Goal: Task Accomplishment & Management: Manage account settings

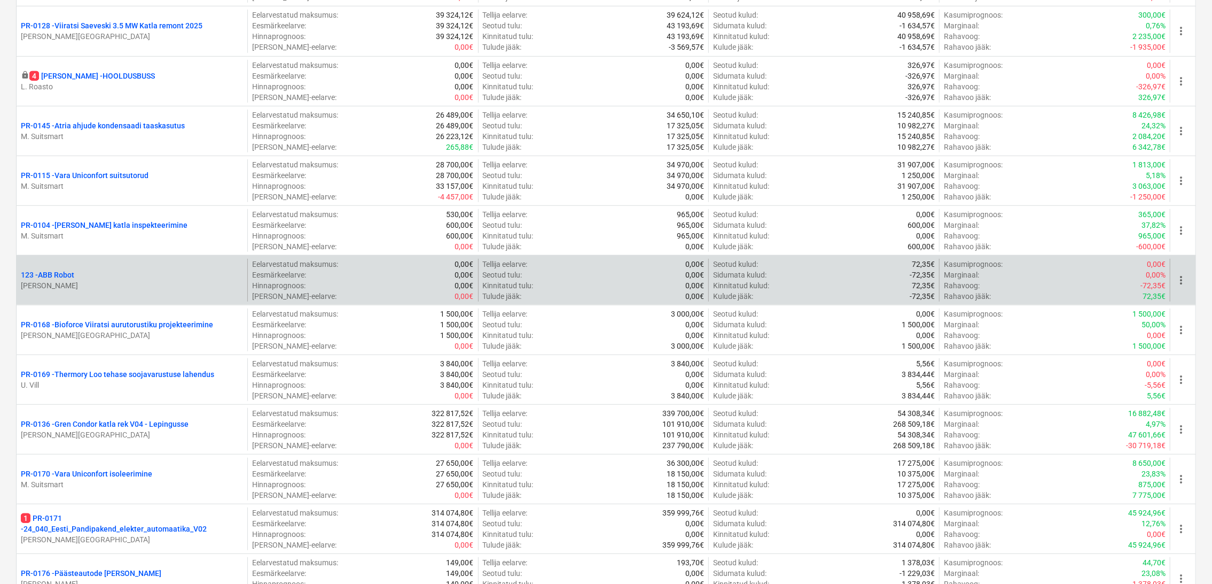
scroll to position [594, 0]
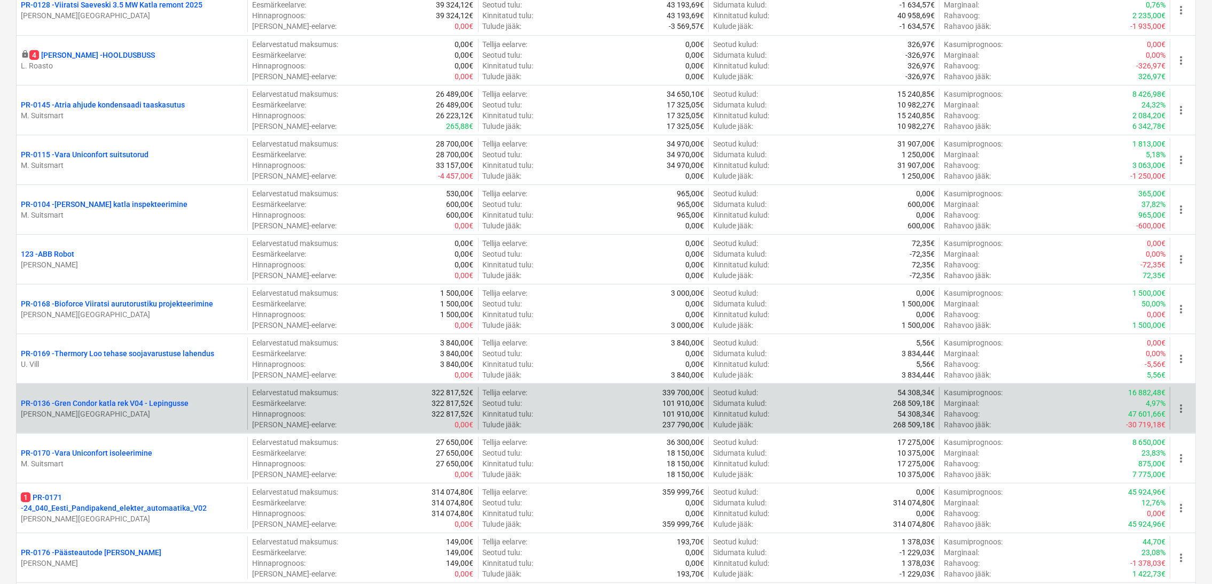
click at [129, 408] on p "[PERSON_NAME][GEOGRAPHIC_DATA]" at bounding box center [132, 413] width 222 height 11
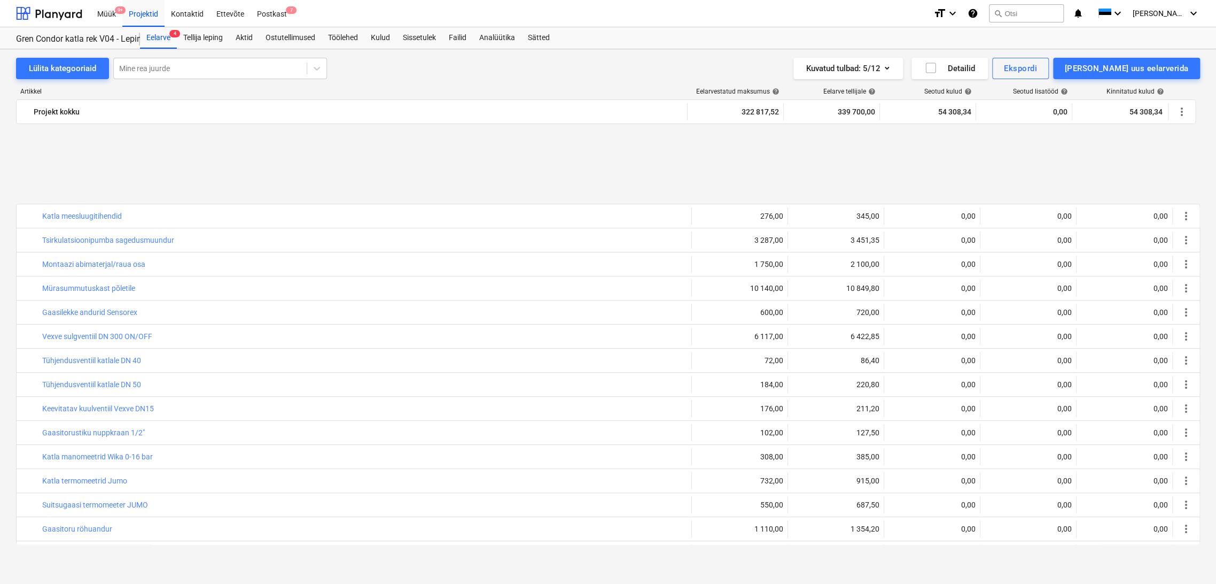
scroll to position [402, 0]
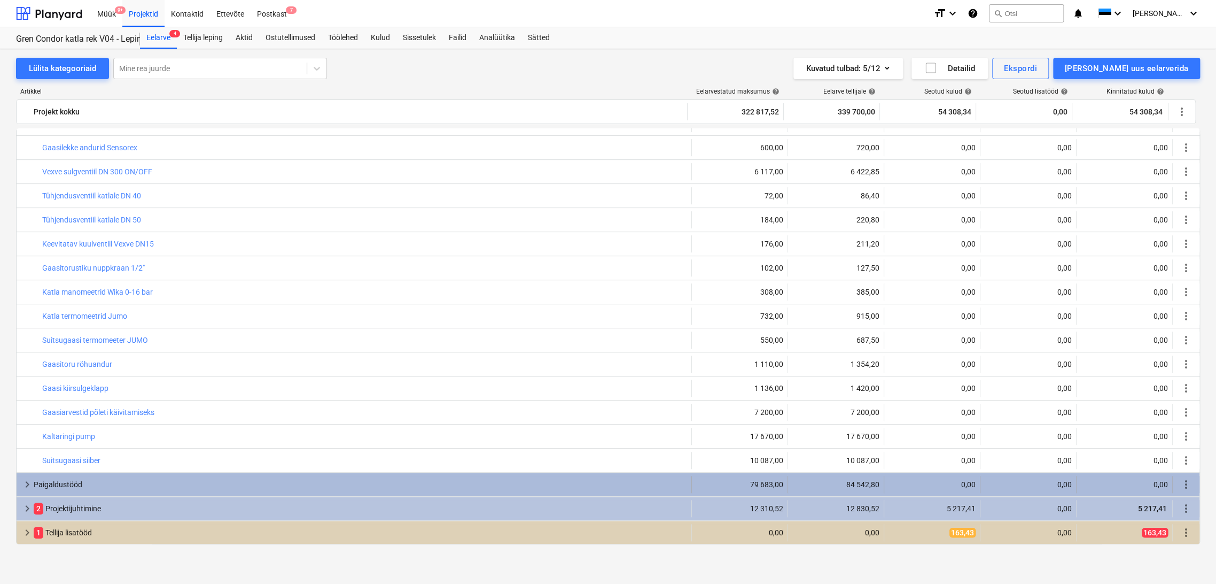
click at [25, 484] on span "keyboard_arrow_right" at bounding box center [27, 484] width 13 height 13
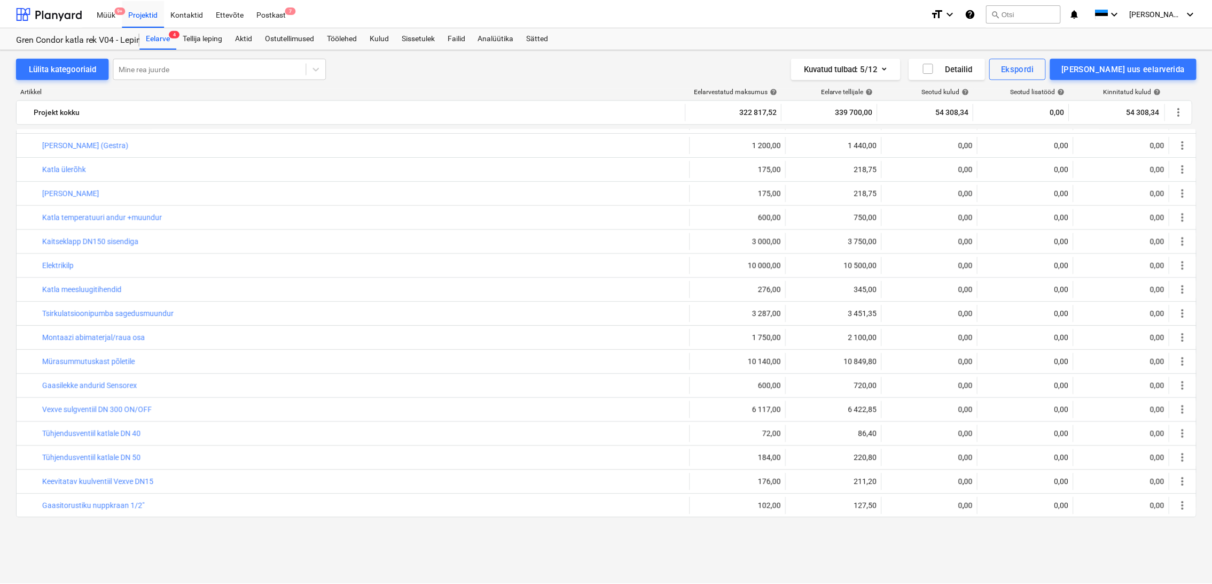
scroll to position [0, 0]
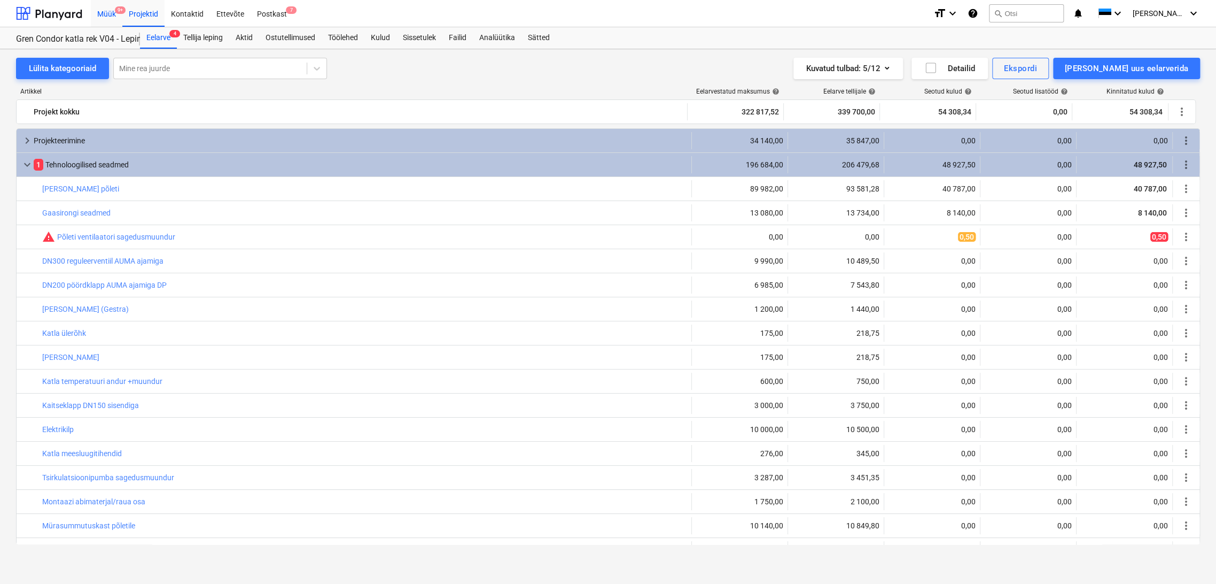
click at [107, 13] on div "Müük 9+" at bounding box center [107, 12] width 32 height 27
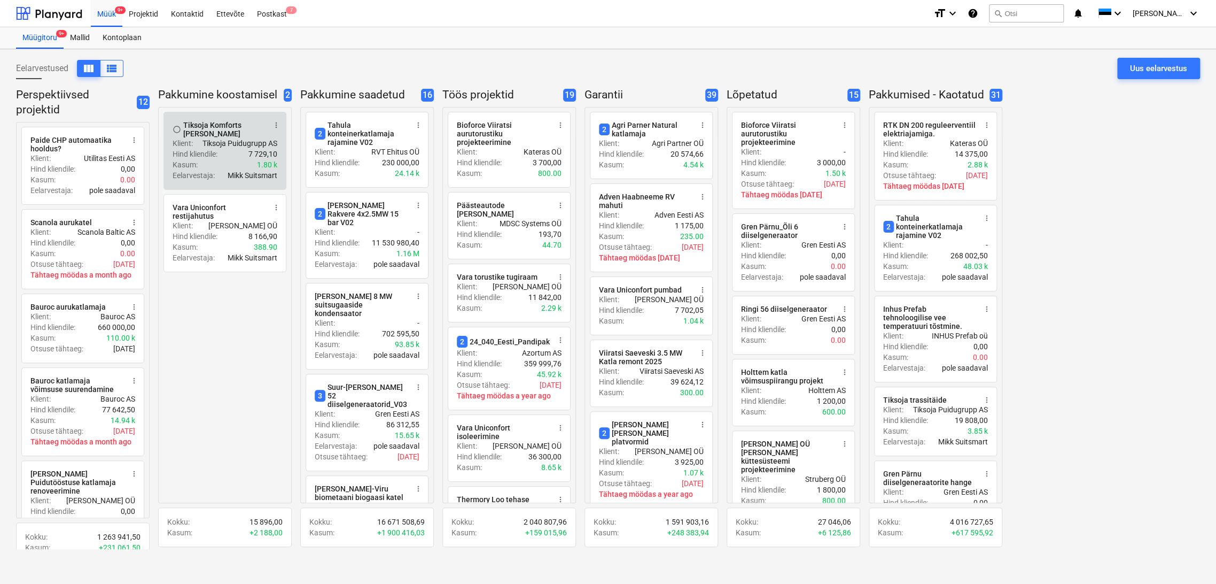
click at [244, 152] on div "Hind kliendile : 7 729,10" at bounding box center [225, 154] width 105 height 11
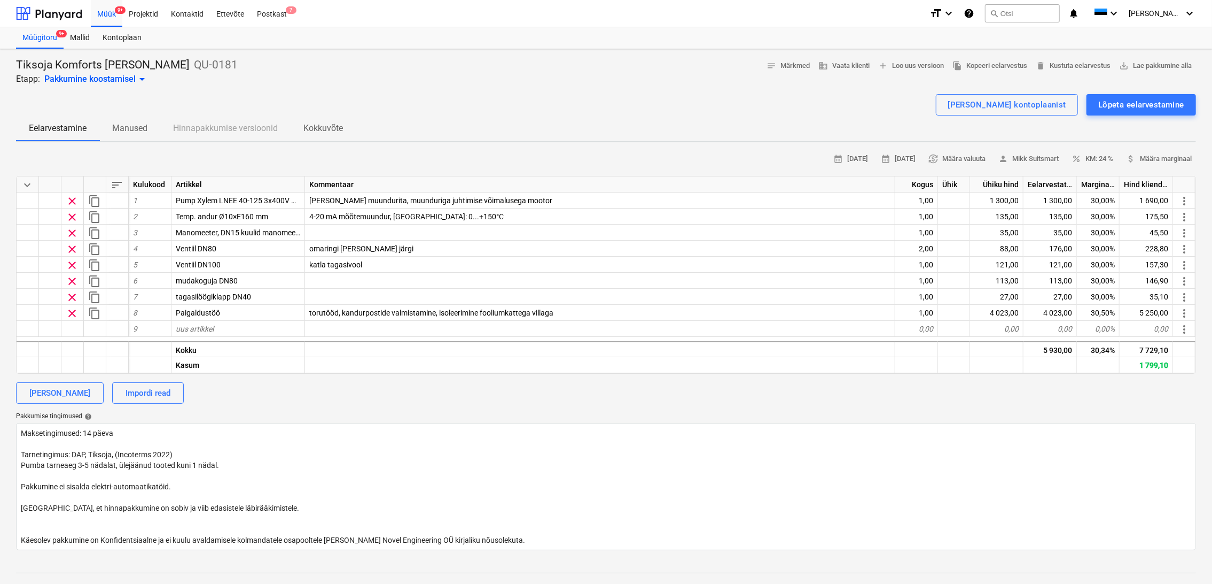
drag, startPoint x: 107, startPoint y: 19, endPoint x: 152, endPoint y: 33, distance: 47.0
click at [106, 19] on div "Müük 9+" at bounding box center [107, 12] width 32 height 27
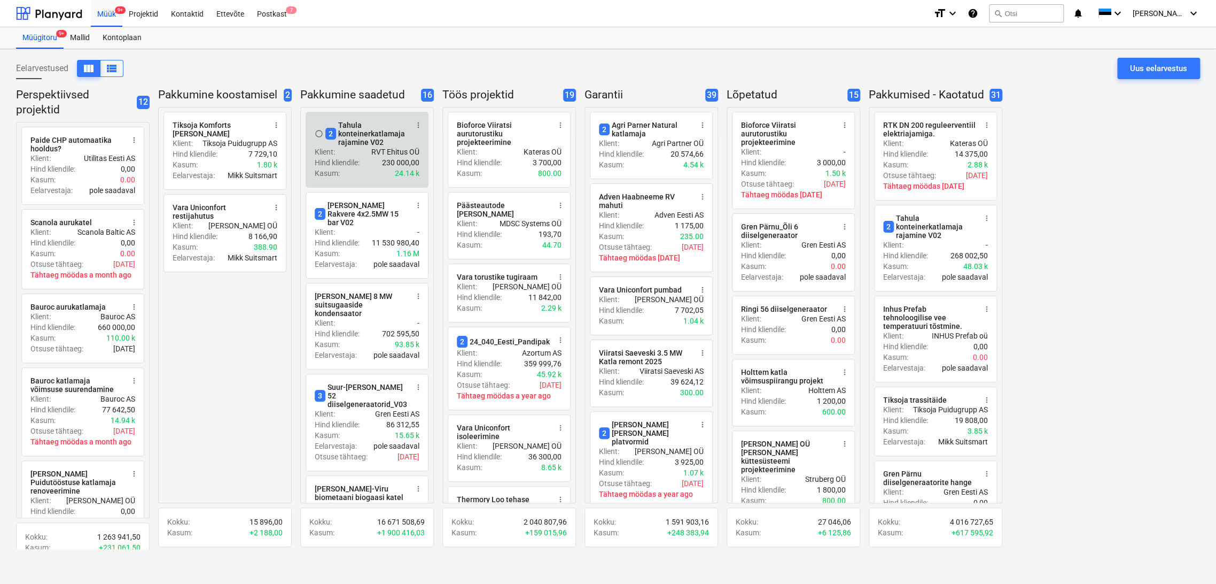
click at [362, 153] on div "Klient : RVT Ehitus OÜ" at bounding box center [367, 151] width 105 height 11
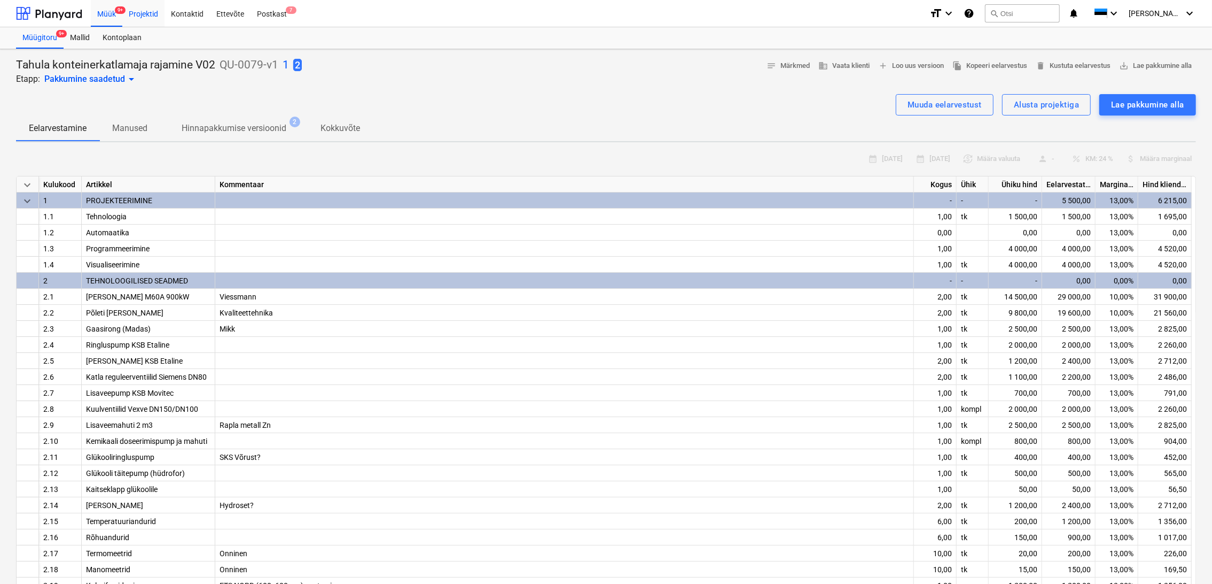
click at [134, 14] on div "Projektid" at bounding box center [143, 12] width 42 height 27
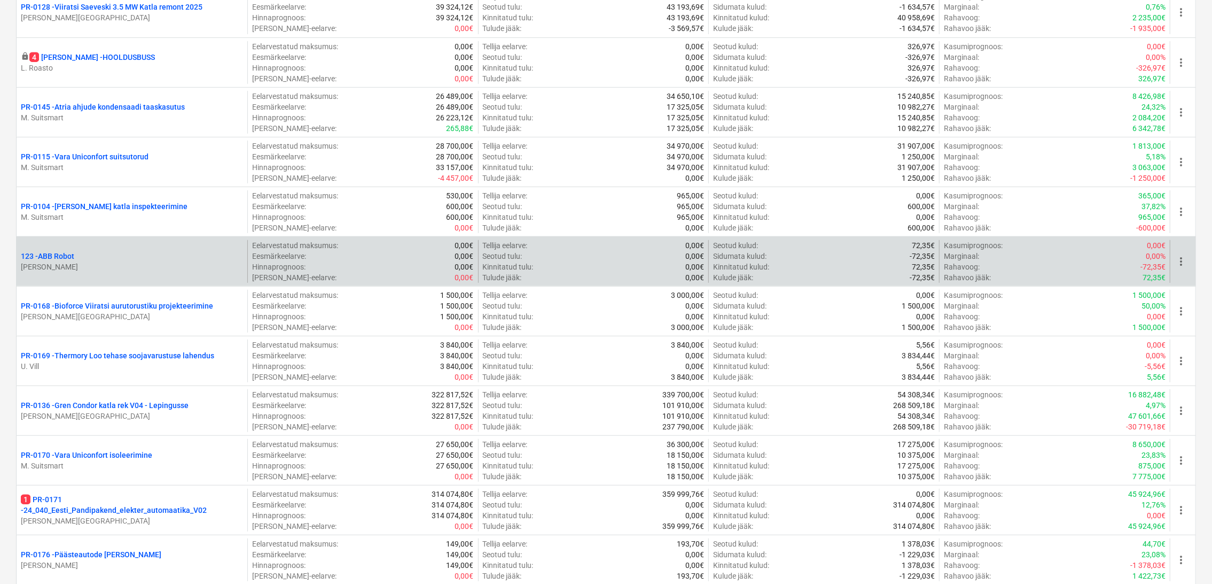
scroll to position [594, 0]
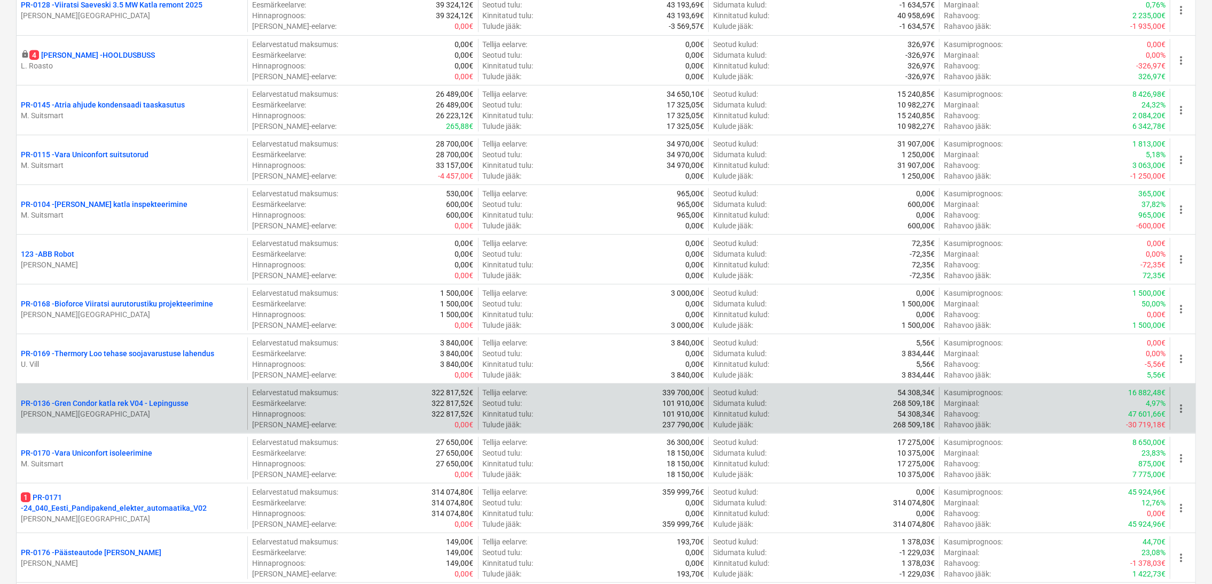
click at [142, 398] on p "PR-0136 - Gren Condor katla rek V04 - Lepingusse" at bounding box center [105, 403] width 168 height 11
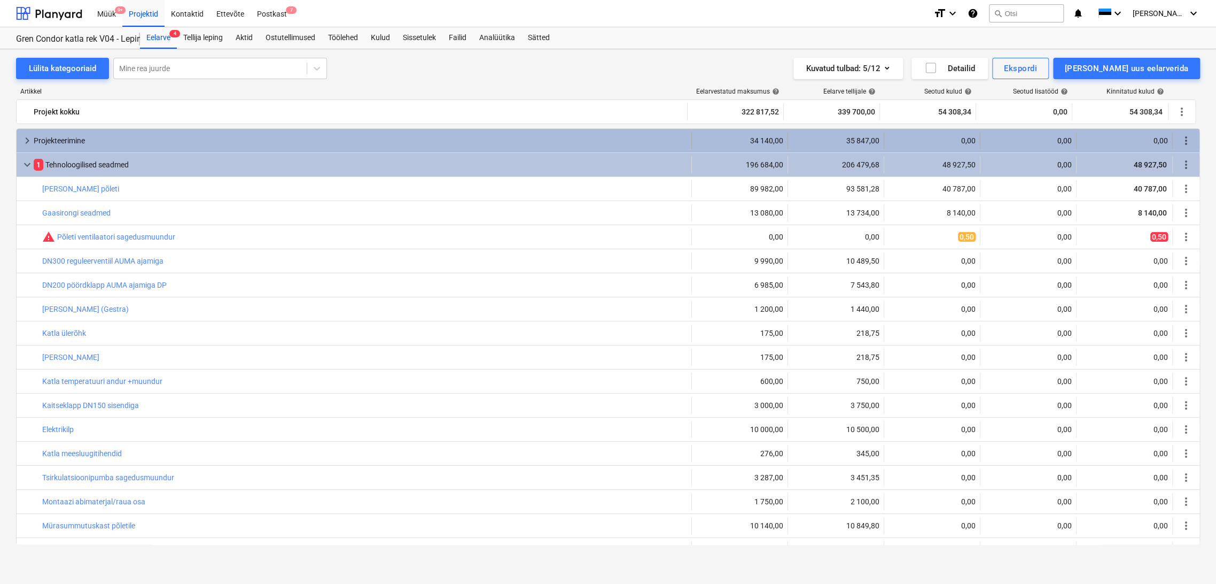
click at [18, 144] on div "keyboard_arrow_right Projekteerimine" at bounding box center [354, 140] width 675 height 17
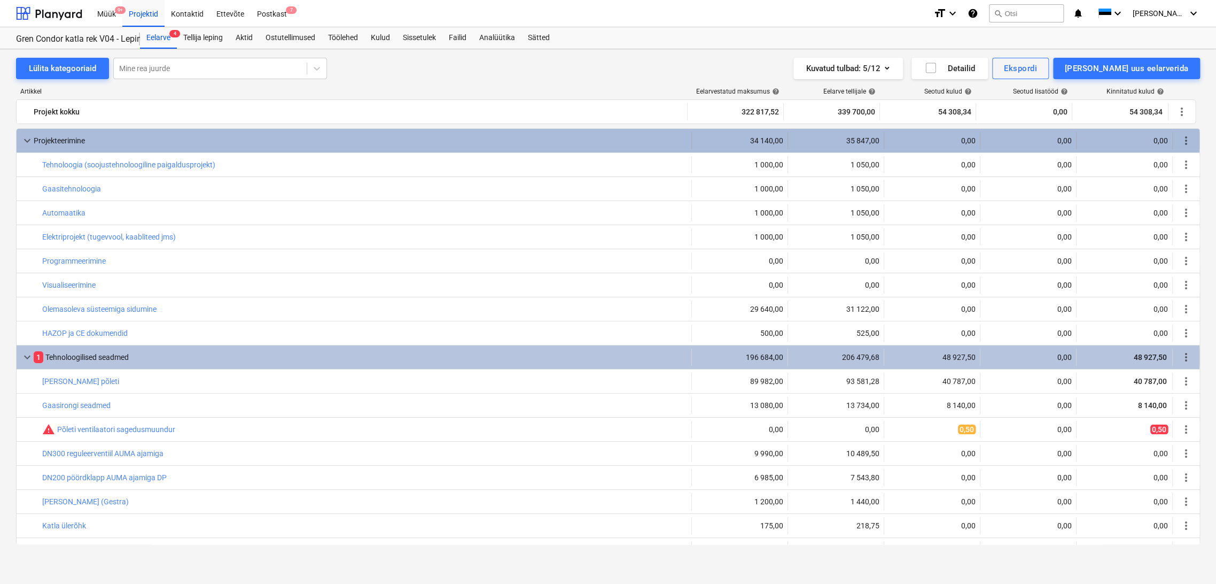
drag, startPoint x: 18, startPoint y: 144, endPoint x: 22, endPoint y: 138, distance: 8.0
click at [22, 138] on span "keyboard_arrow_down" at bounding box center [27, 140] width 13 height 13
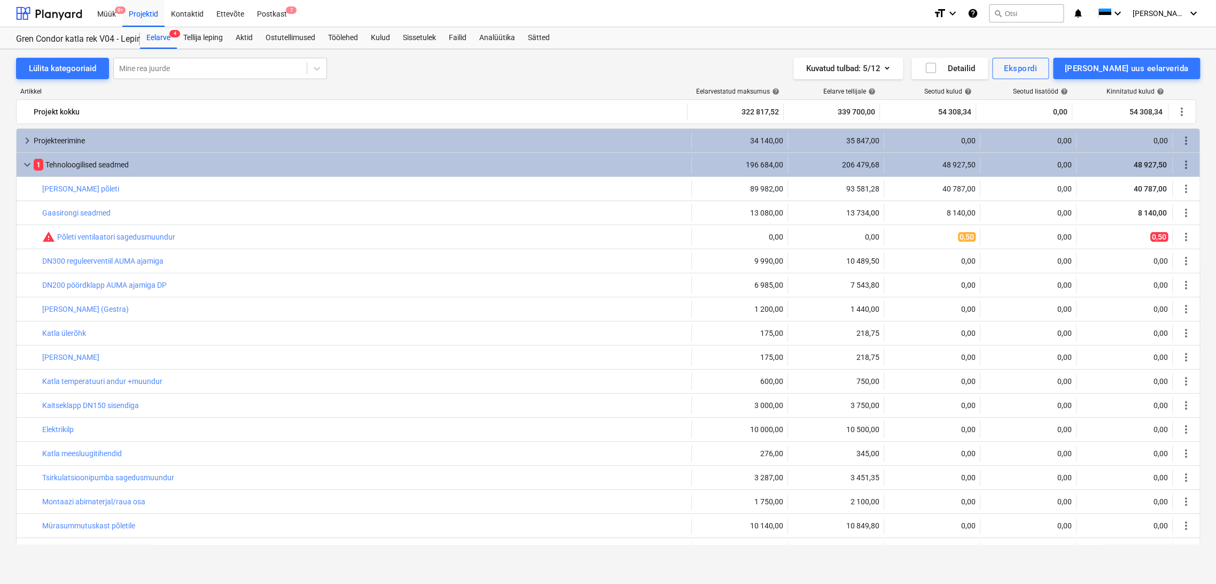
click at [22, 137] on span "keyboard_arrow_right" at bounding box center [27, 140] width 13 height 13
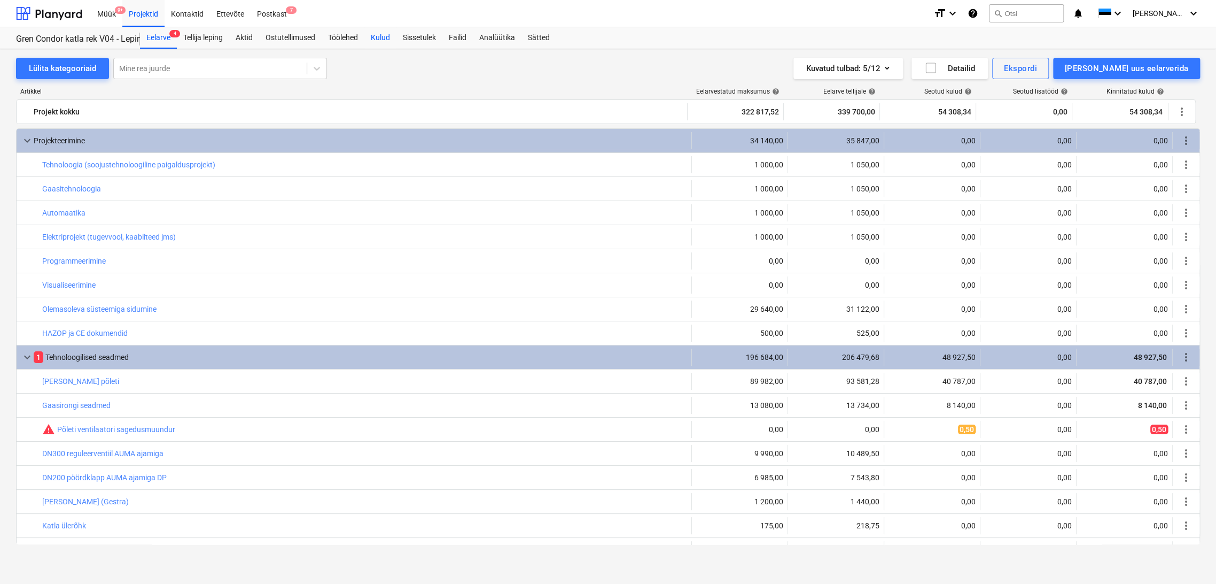
click at [394, 37] on div "Kulud" at bounding box center [380, 37] width 32 height 21
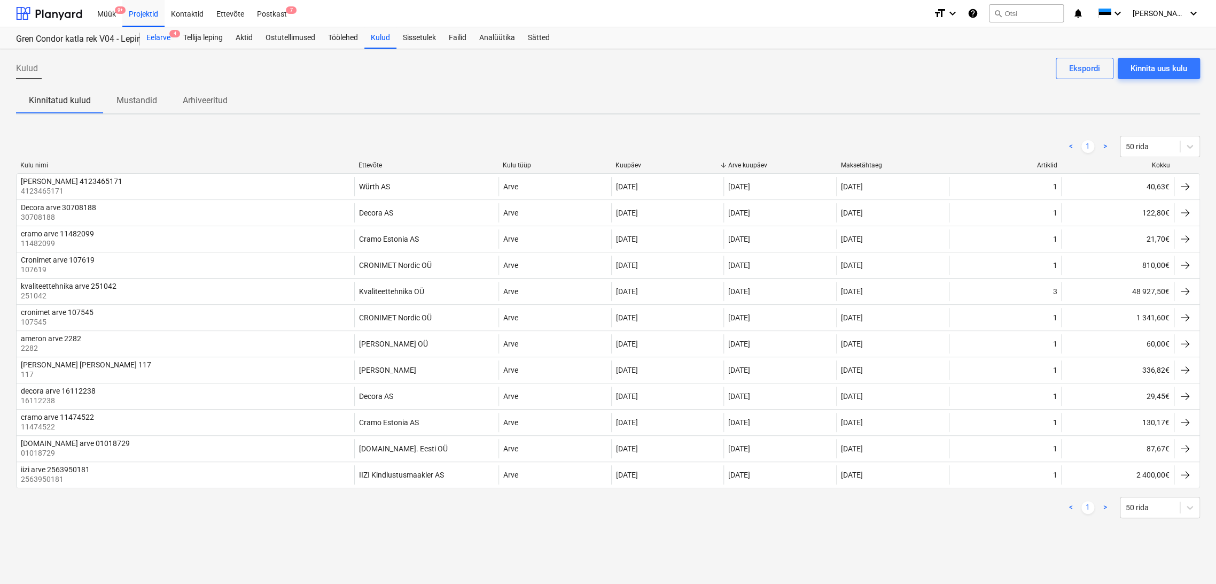
click at [165, 36] on div "Eelarve 4" at bounding box center [158, 37] width 37 height 21
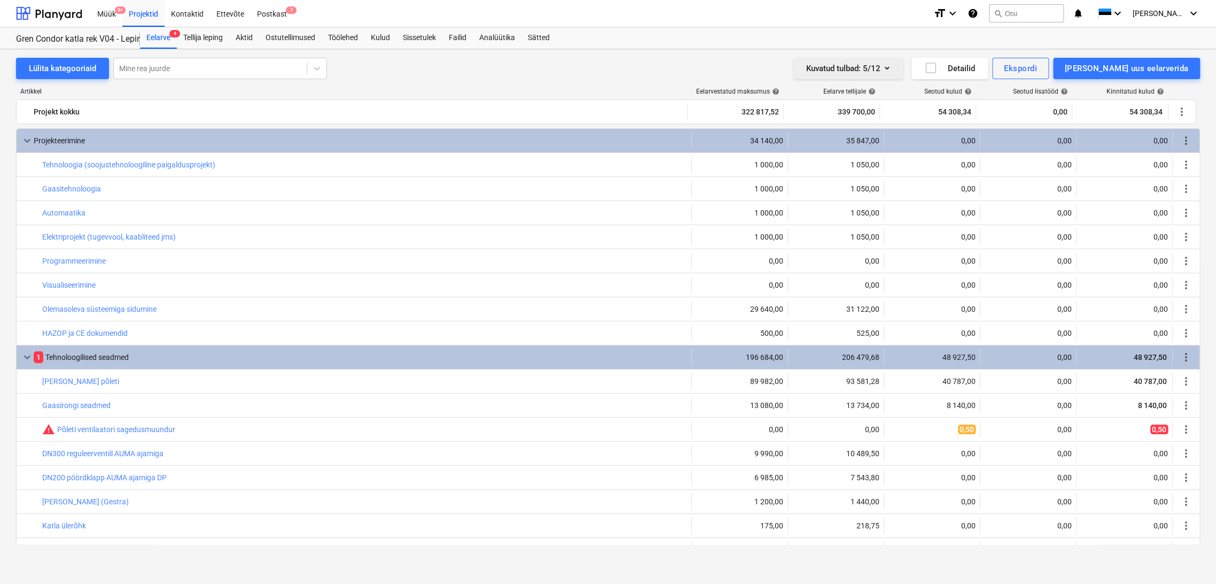
click at [890, 67] on div "Kuvatud tulbad : 5/12" at bounding box center [848, 68] width 84 height 14
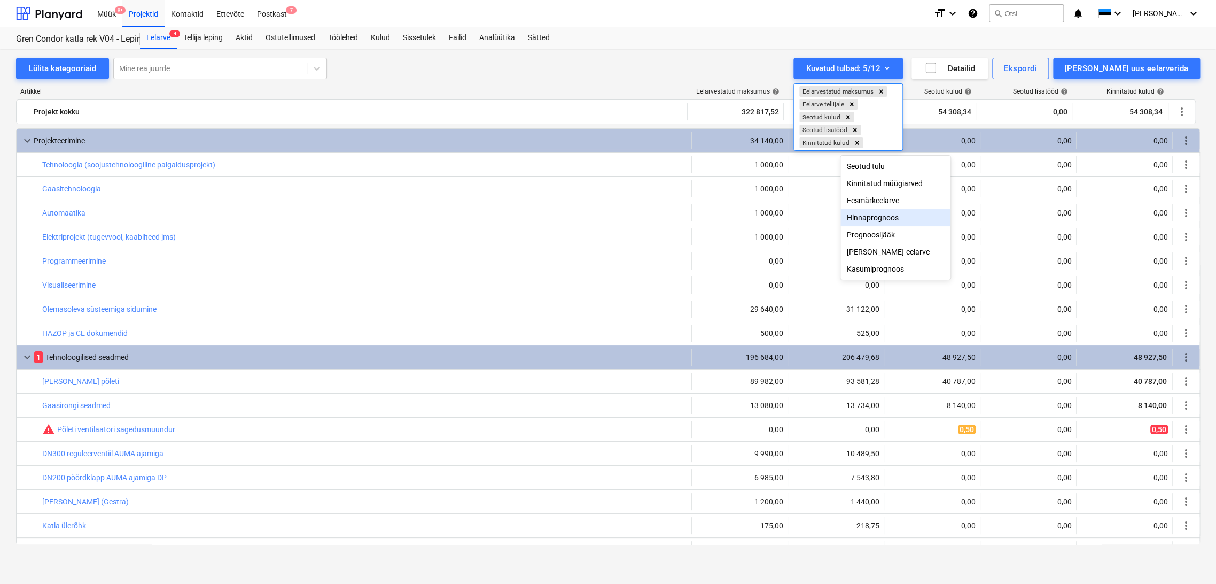
click at [883, 219] on div "Hinnaprognoos" at bounding box center [896, 217] width 110 height 17
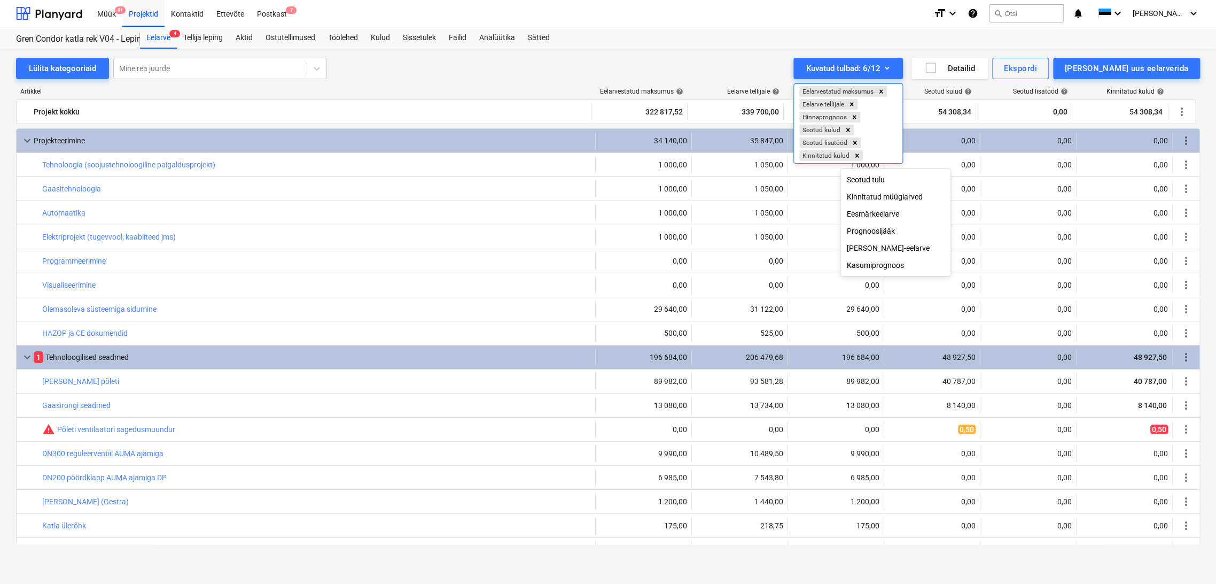
click at [780, 59] on div at bounding box center [608, 292] width 1216 height 584
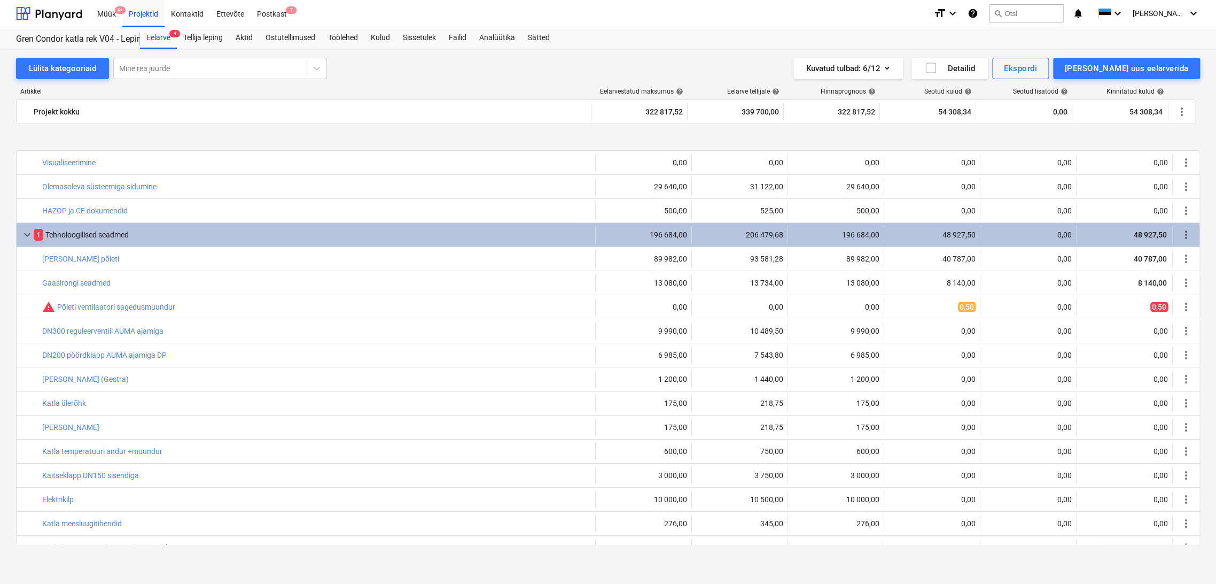
scroll to position [178, 0]
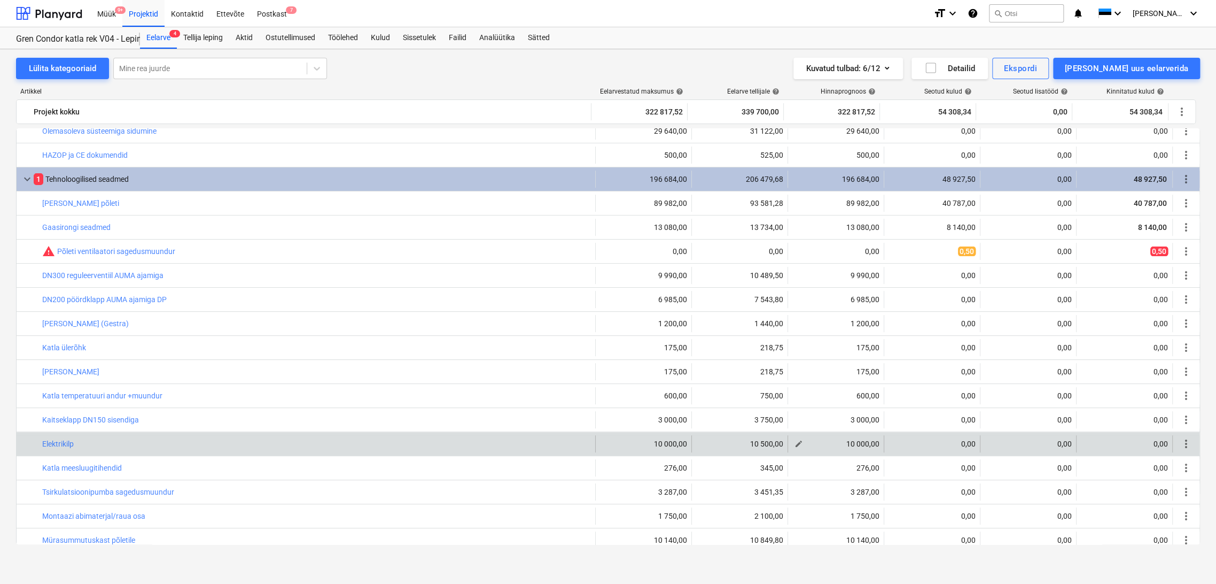
click at [863, 444] on div "10 000,00" at bounding box center [835, 443] width 87 height 9
click at [860, 445] on div "10 000,00" at bounding box center [835, 443] width 87 height 9
click at [798, 441] on span "edit" at bounding box center [799, 443] width 9 height 9
type textarea "x"
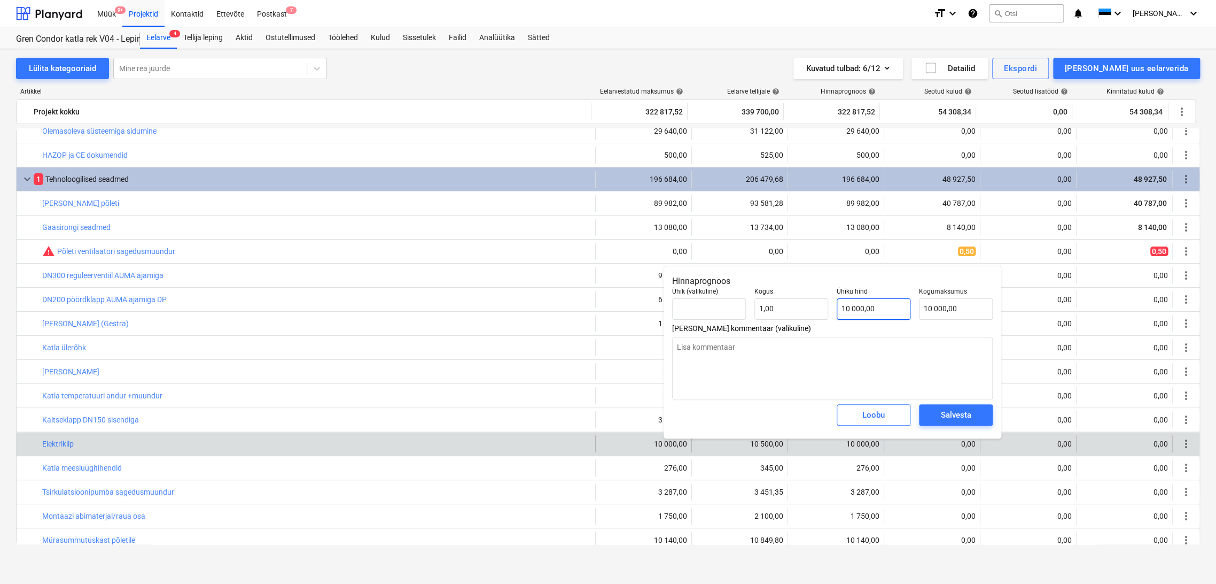
type input "10000"
click at [883, 307] on input "10000" at bounding box center [874, 308] width 74 height 21
drag, startPoint x: 826, startPoint y: 307, endPoint x: 811, endPoint y: 307, distance: 15.0
click at [811, 307] on div "Ühik (valikuline) Kogus 1,00 Ühiku hind 10000 Kogumaksumus 10 000,00" at bounding box center [832, 303] width 329 height 41
type textarea "x"
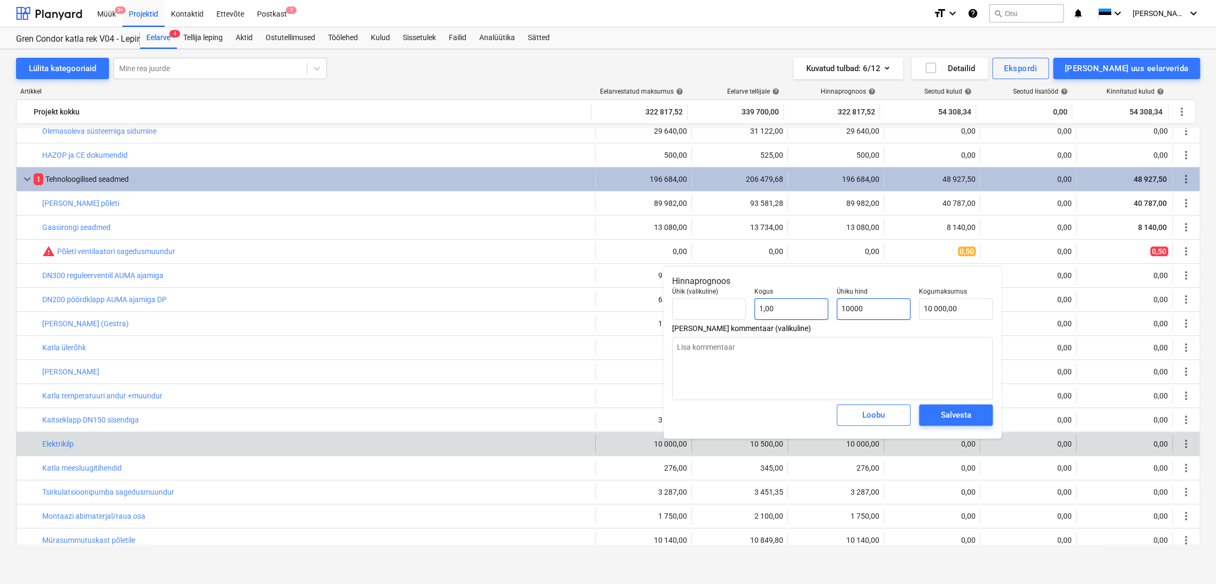
type input "7"
type input "7,00"
type textarea "x"
type input "75"
type input "75,00"
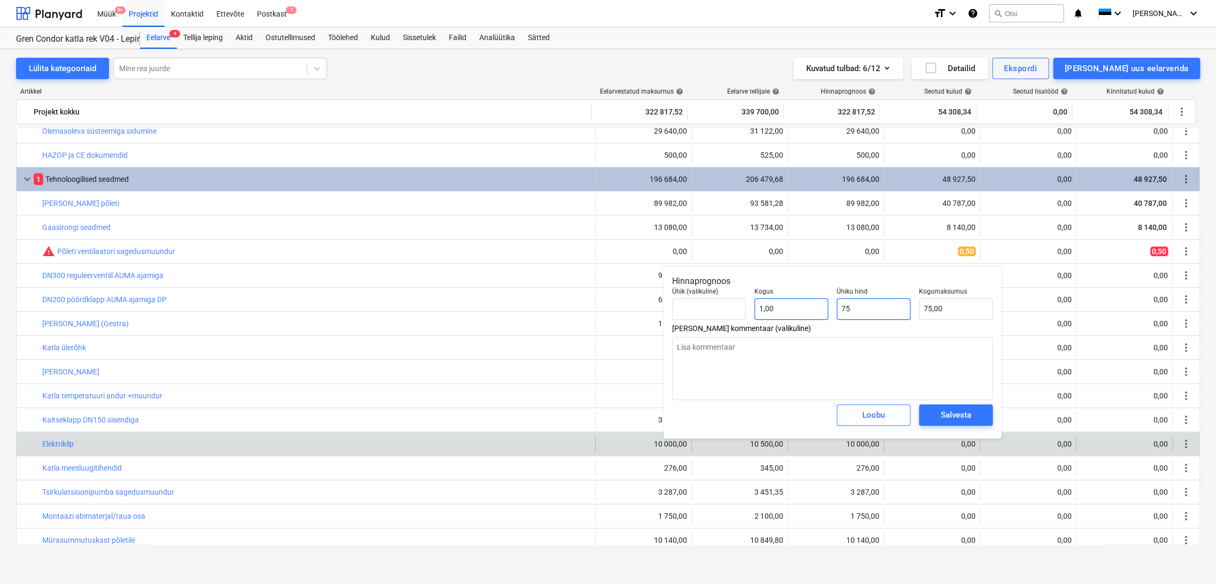
type textarea "x"
type input "750"
type input "750,00"
type textarea "x"
type input "7500"
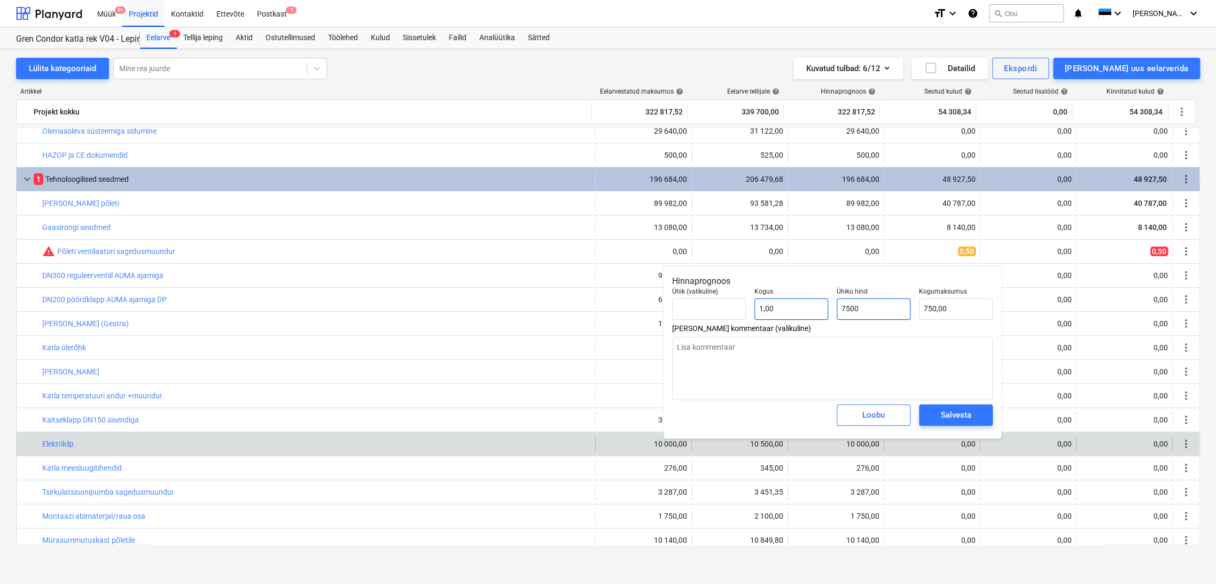
type input "7 500,00"
type input "7500"
type textarea "x"
type input "7 500,00"
click at [962, 418] on div "Salvesta" at bounding box center [956, 415] width 30 height 14
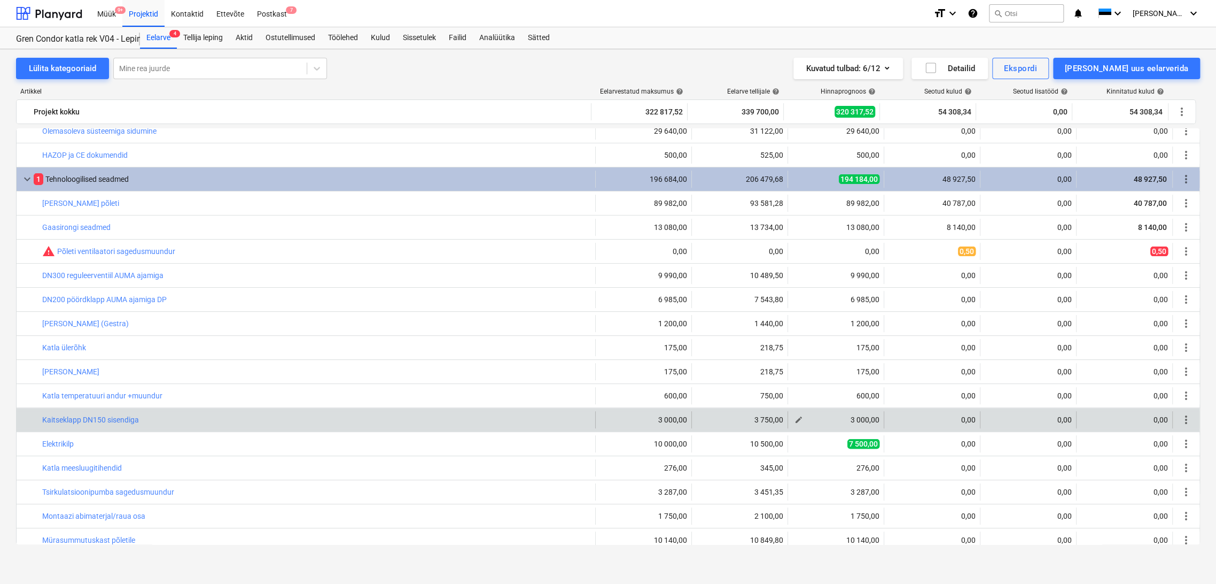
click at [796, 421] on span "edit" at bounding box center [799, 419] width 9 height 9
type textarea "x"
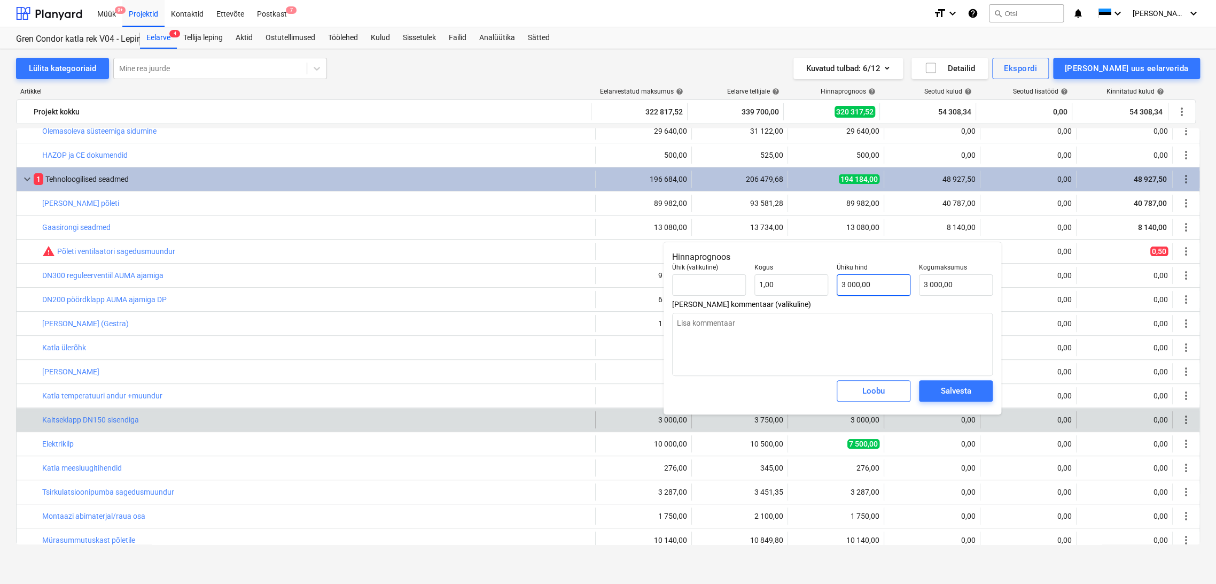
type input "3000"
drag, startPoint x: 872, startPoint y: 284, endPoint x: 837, endPoint y: 284, distance: 34.7
click at [823, 284] on div "Ühik (valikuline) Kogus 1,00 Ühiku hind 3000 Kogumaksumus 3 000,00" at bounding box center [832, 279] width 329 height 41
type textarea "x"
type input "3 000,00"
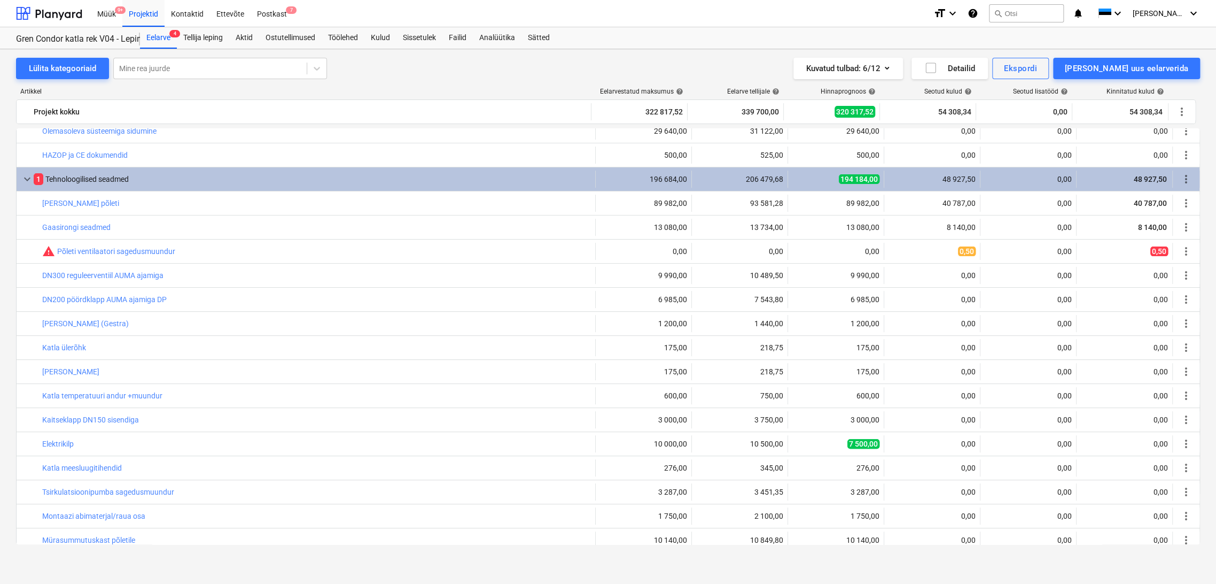
type textarea "x"
type input "1,00"
type input "3 000,00"
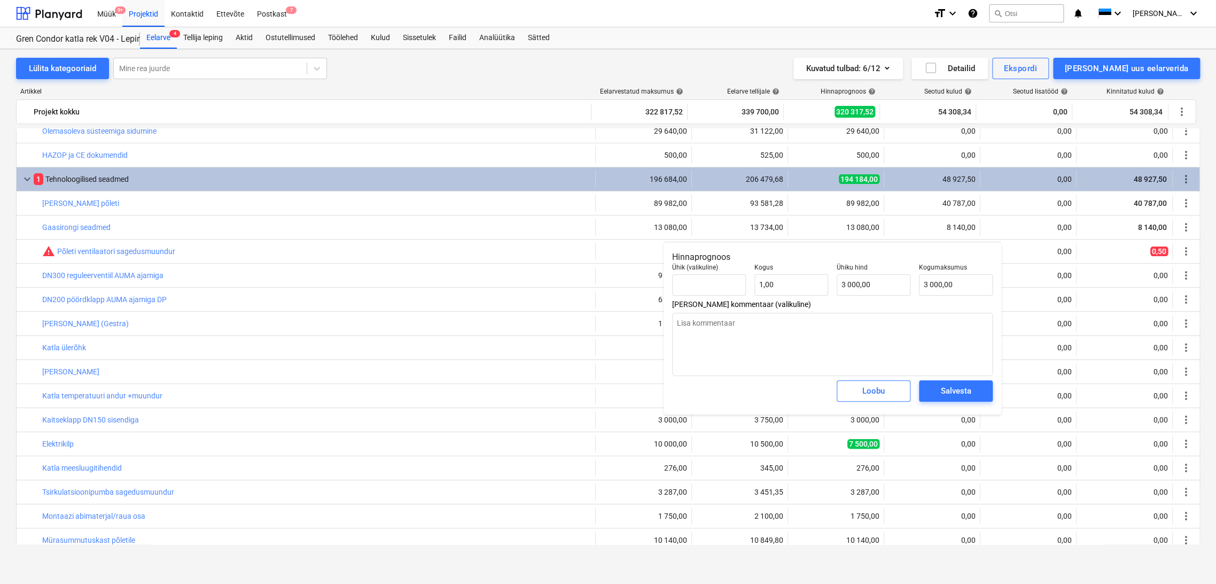
type textarea "x"
type input "3000"
click at [880, 286] on input "3000" at bounding box center [874, 284] width 74 height 21
type textarea "x"
type input "300"
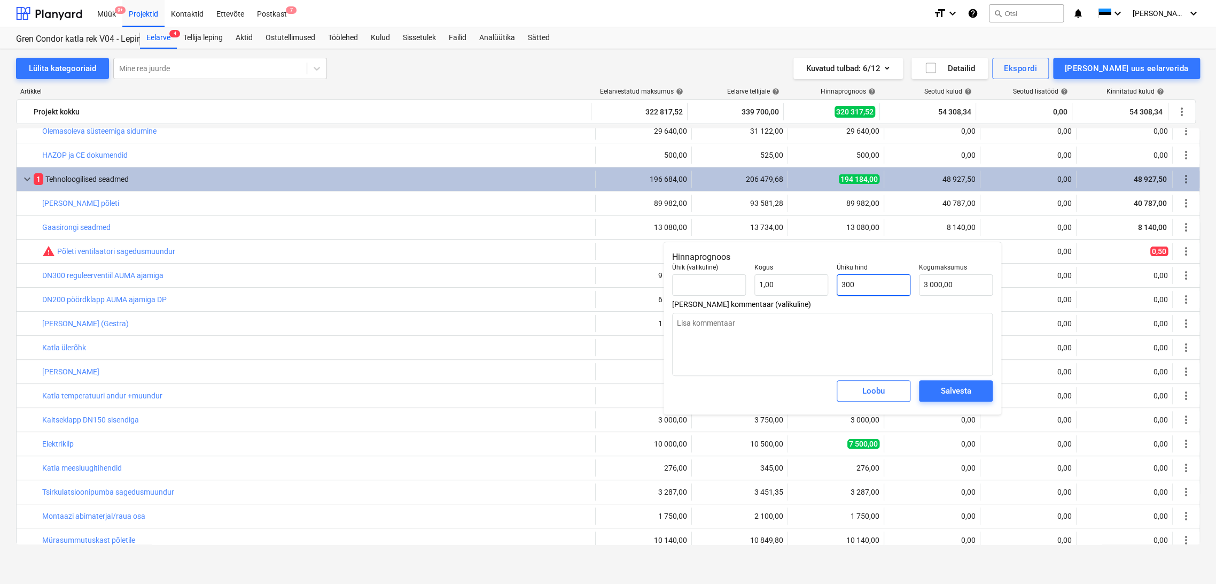
type input "300,00"
type textarea "x"
type input "30"
type input "30,00"
type textarea "x"
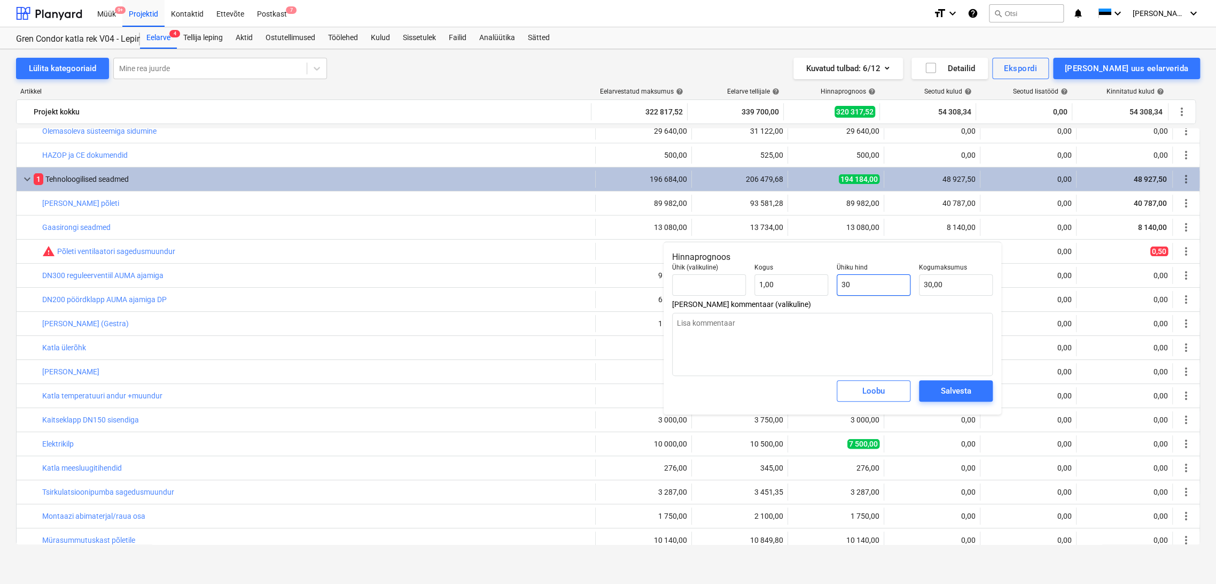
type input "3"
type input "3,00"
type textarea "x"
type input "0,00"
type textarea "x"
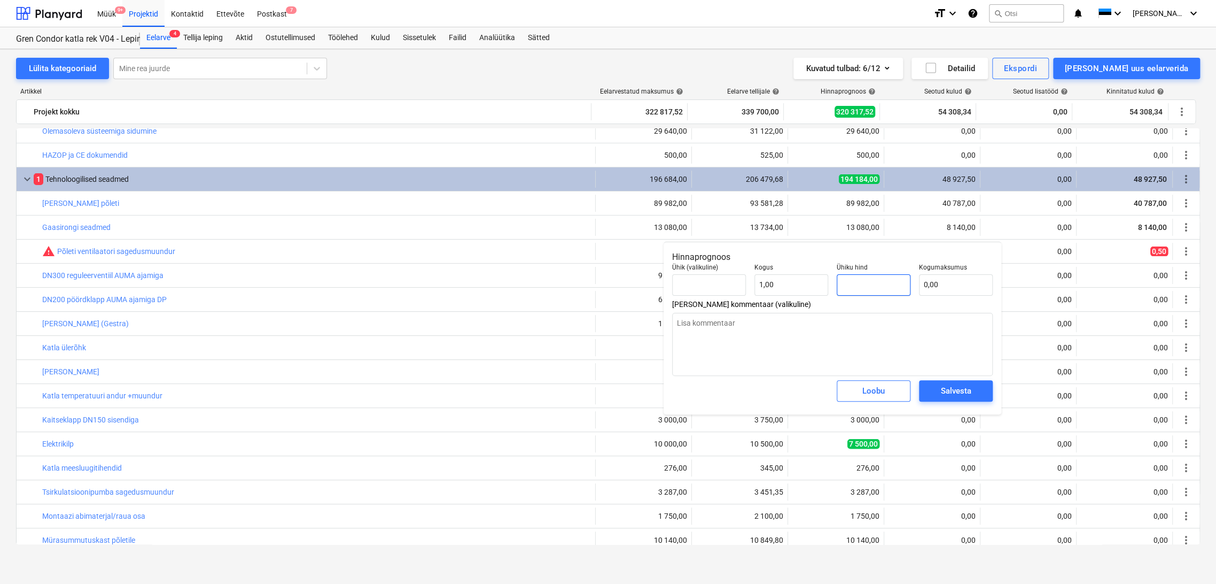
type input "2"
type input "2,00"
type textarea "x"
type input "24"
type input "24,00"
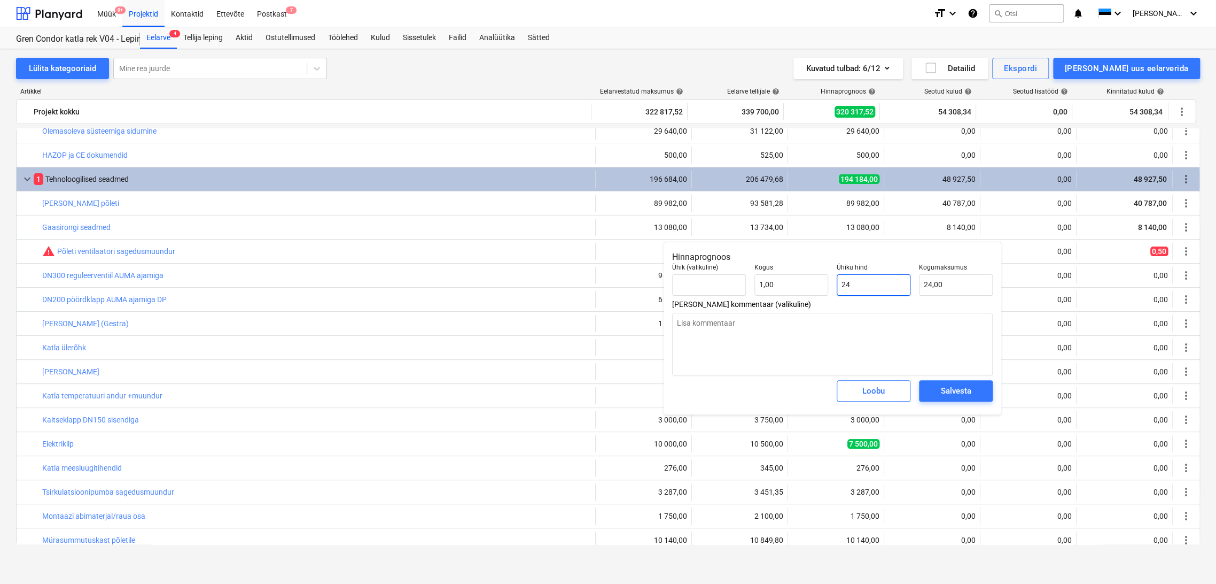
type textarea "x"
type input "240"
type input "240,00"
type textarea "x"
type input "2400"
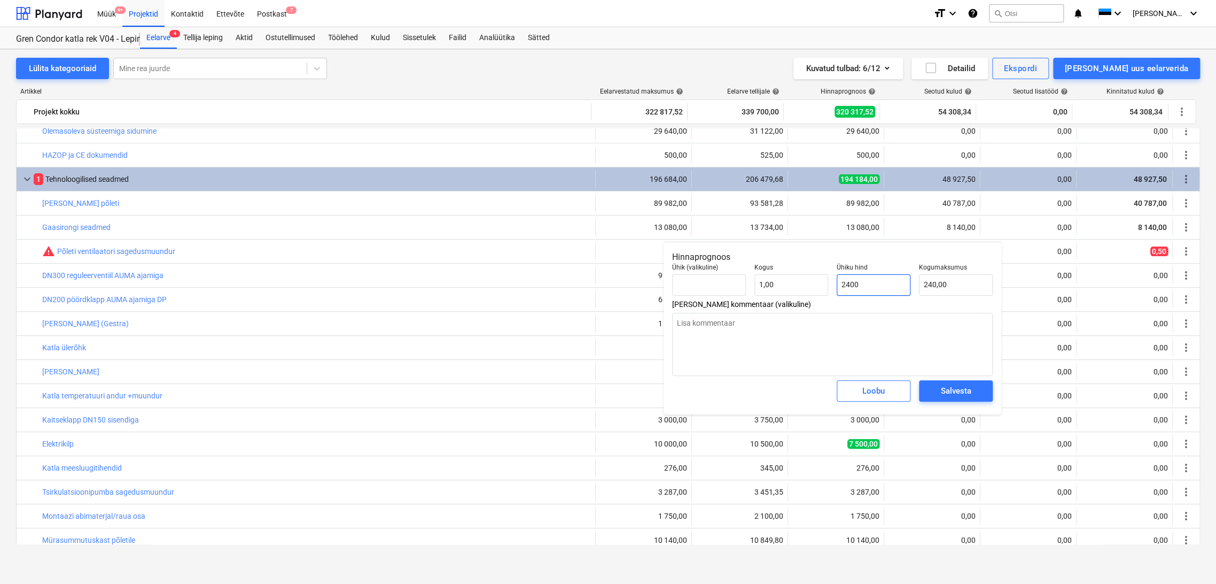
type input "2 400,00"
type input "2400"
type textarea "x"
type input "2 400,00"
click at [962, 386] on div "Salvesta" at bounding box center [956, 391] width 30 height 14
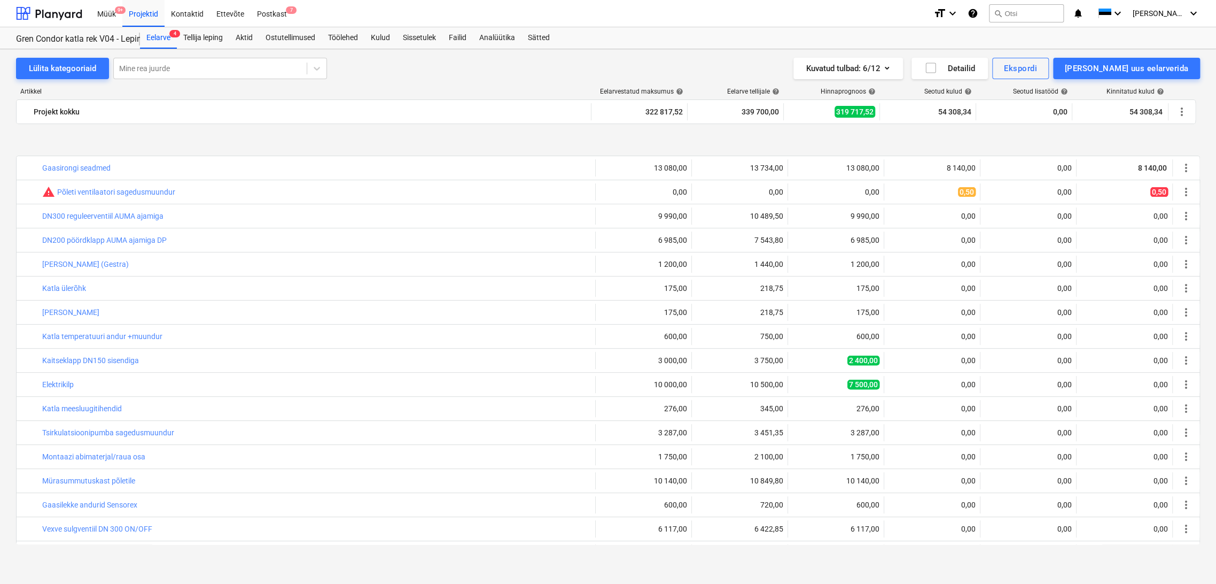
scroll to position [297, 0]
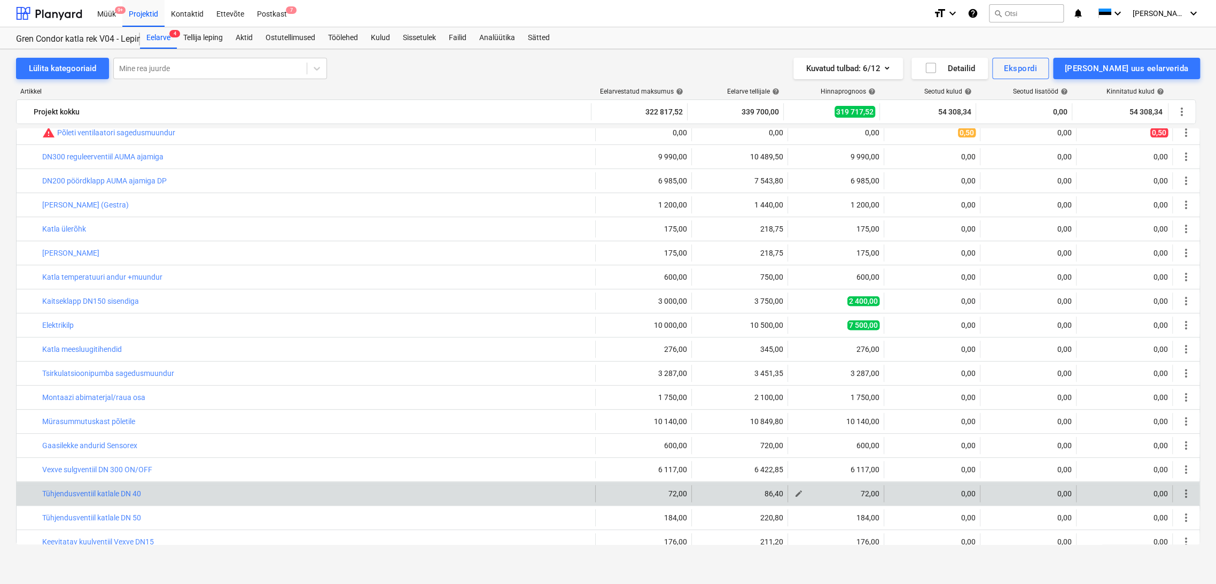
click at [799, 491] on button "edit" at bounding box center [798, 493] width 13 height 13
type textarea "x"
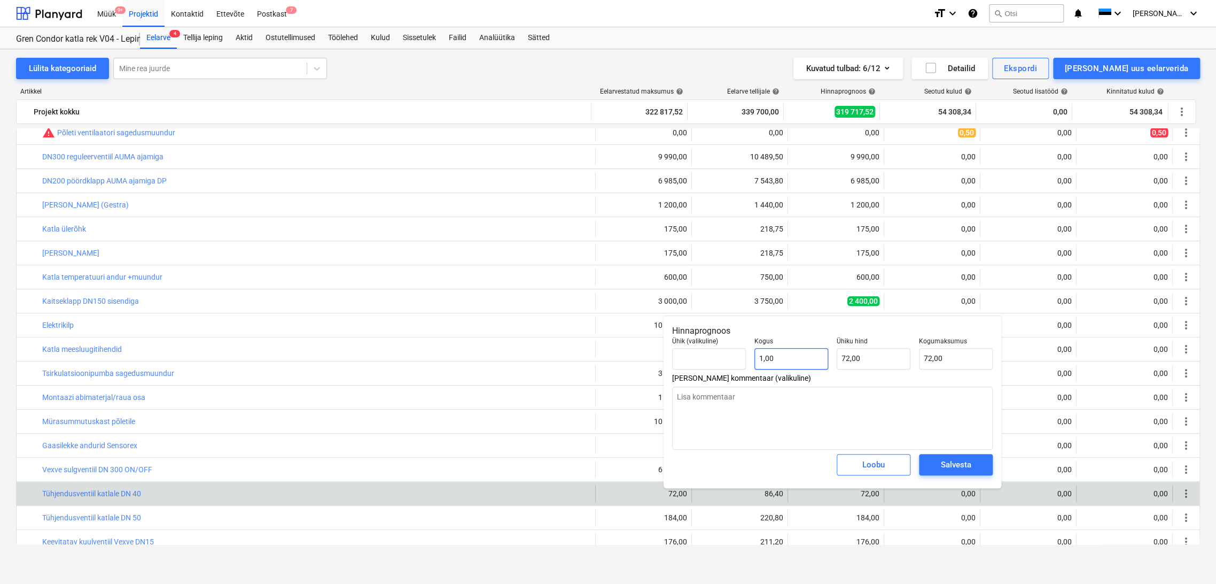
type input "1"
click at [796, 361] on input "1" at bounding box center [792, 358] width 74 height 21
type textarea "x"
type input "0,00"
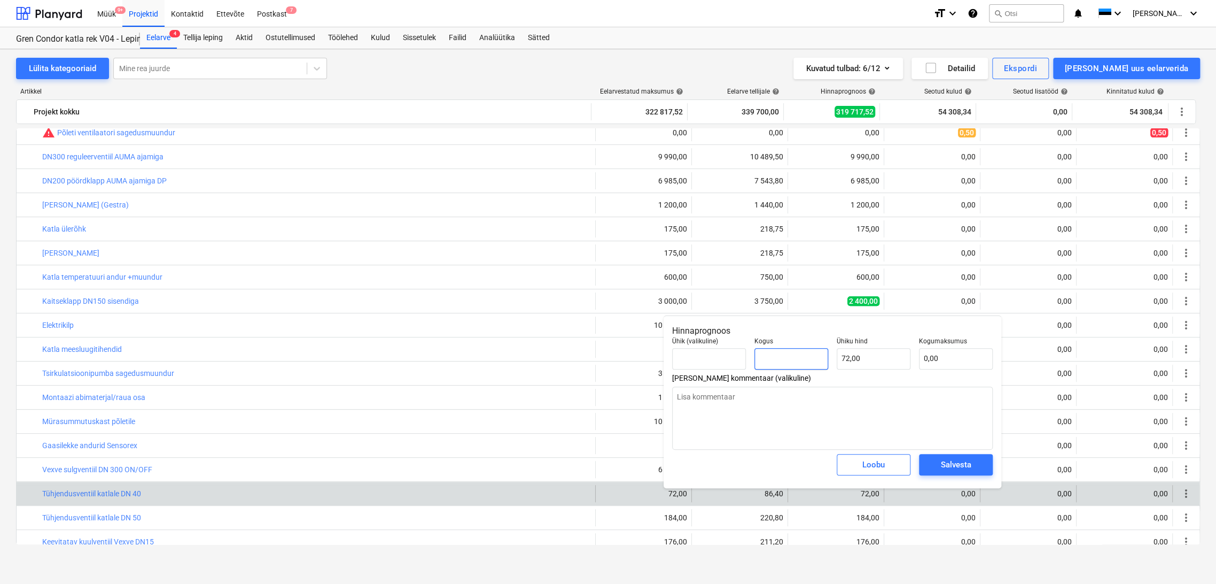
type textarea "x"
type input "0"
type textarea "x"
type input "0,00"
click at [958, 463] on div "Salvesta" at bounding box center [956, 464] width 30 height 14
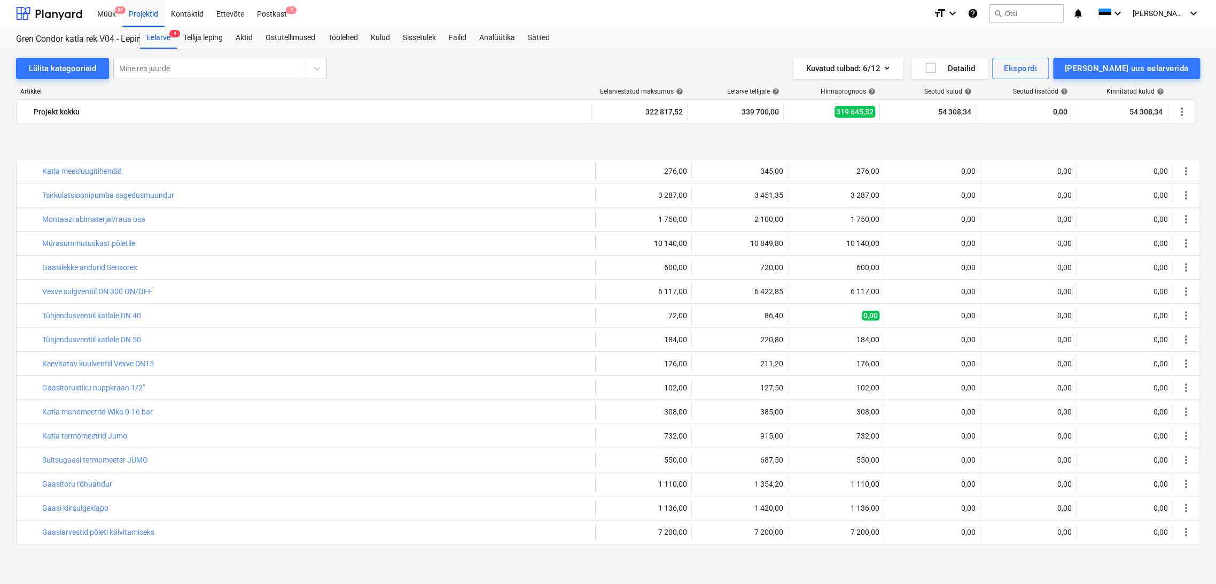
scroll to position [534, 0]
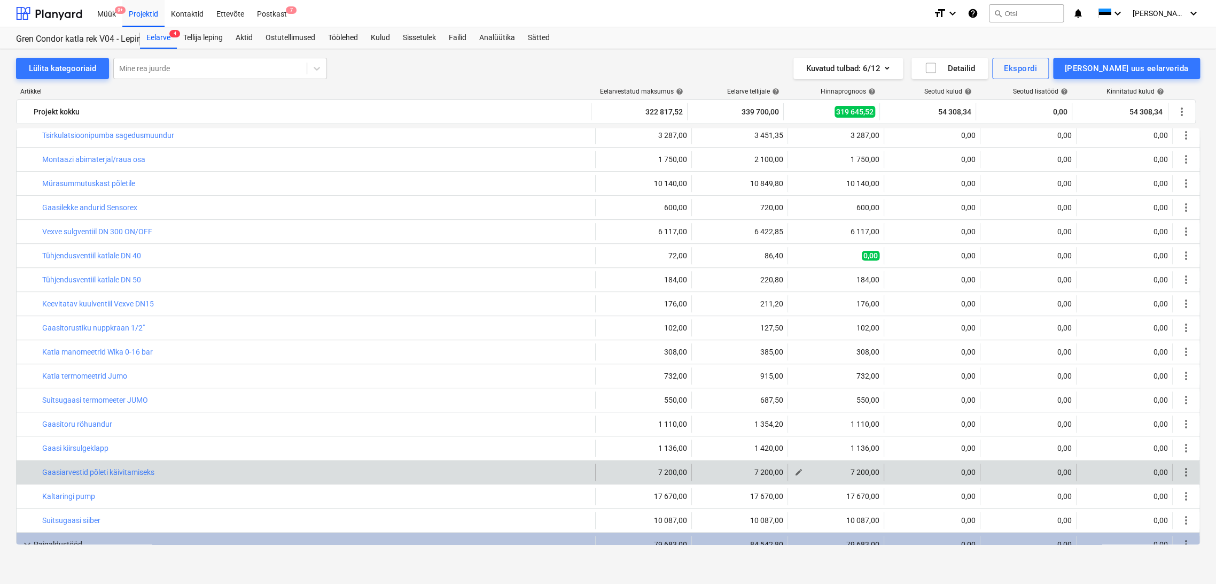
click at [796, 472] on span "edit" at bounding box center [799, 472] width 9 height 9
type textarea "x"
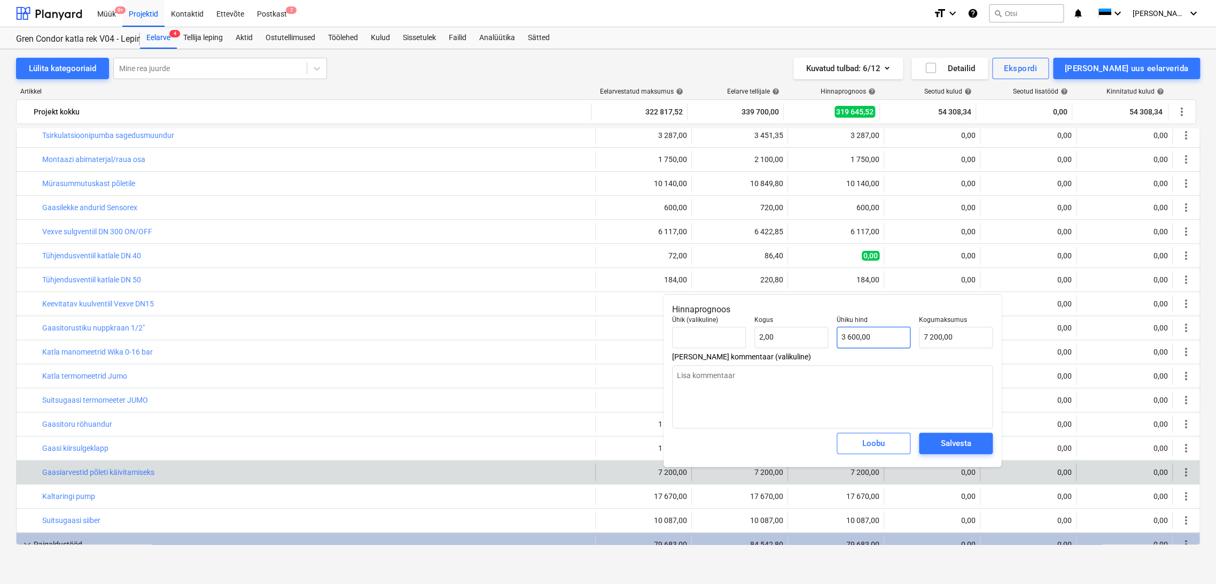
type input "3600"
drag, startPoint x: 882, startPoint y: 336, endPoint x: 801, endPoint y: 344, distance: 81.1
click at [801, 344] on div "Ühik (valikuline) Kogus 2,00 Ühiku hind 3600 Kogumaksumus 7 200,00" at bounding box center [832, 332] width 329 height 41
type textarea "x"
type input "1"
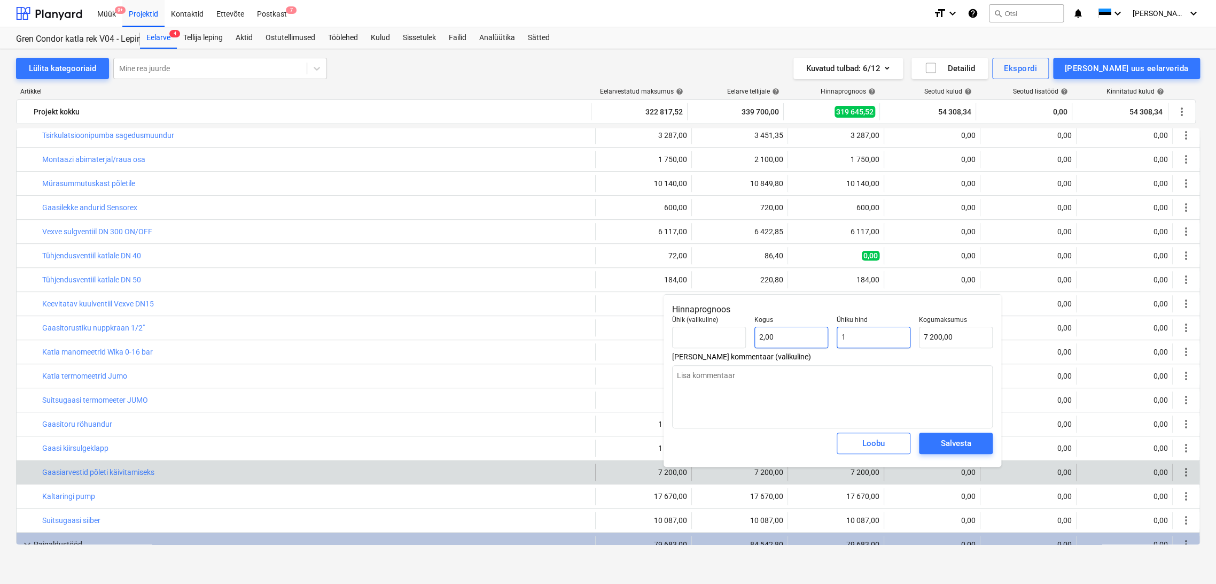
type input "2,00"
type textarea "x"
type input "18"
type input "36,00"
type textarea "x"
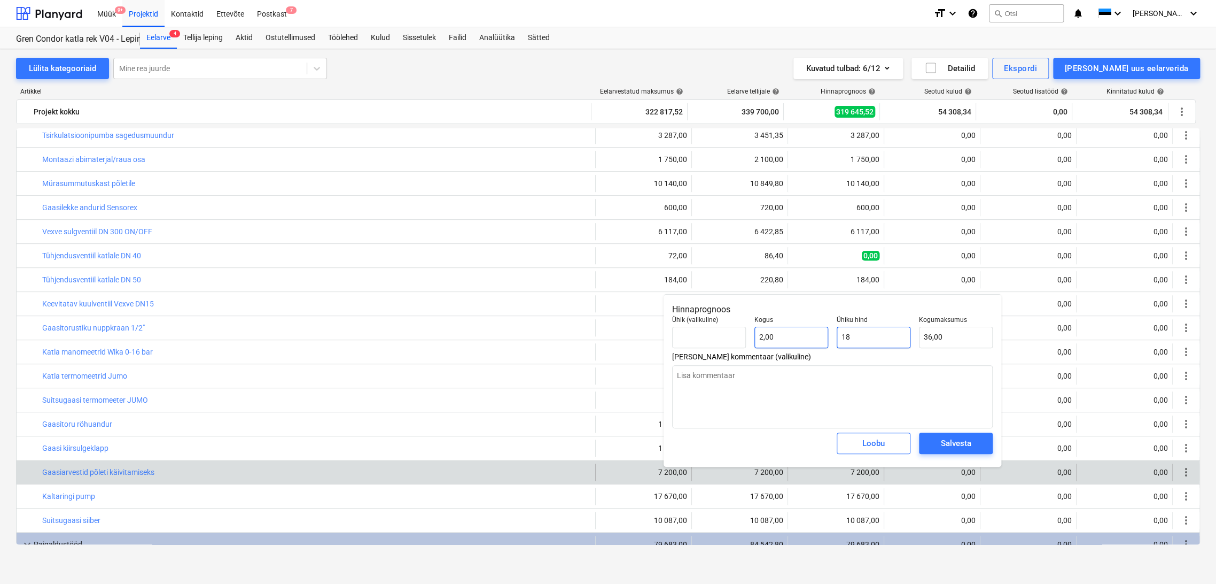
type input "183"
type input "366,00"
type textarea "x"
type input "1836"
type input "3 672,00"
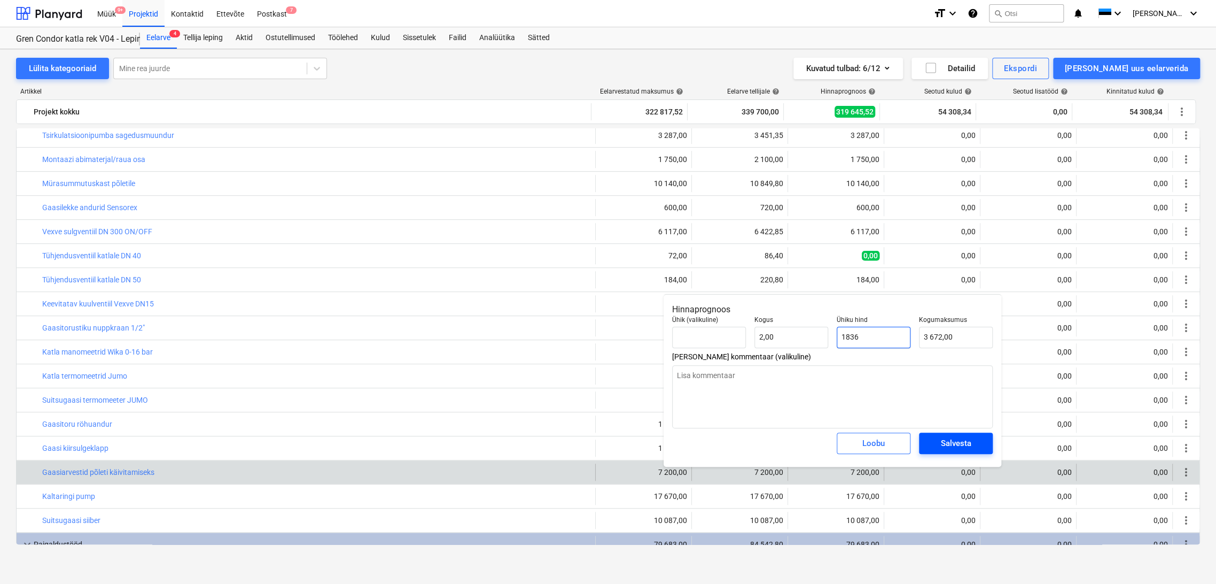
type input "1836"
type textarea "x"
type input "1 836,00"
click at [962, 439] on div "Salvesta" at bounding box center [956, 443] width 30 height 14
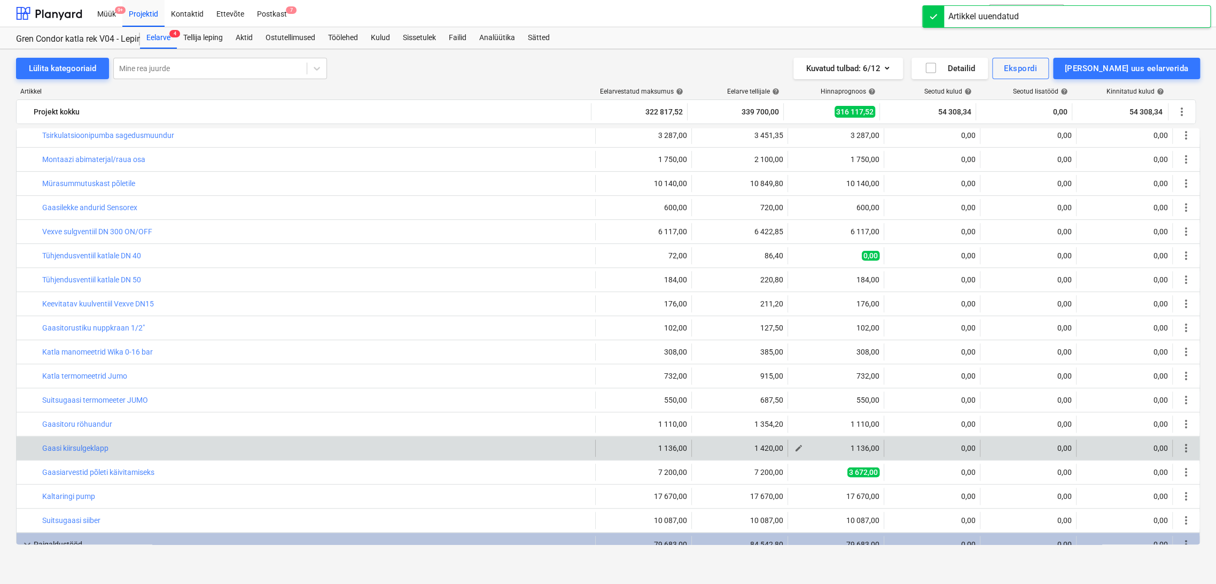
click at [795, 448] on span "edit" at bounding box center [799, 448] width 9 height 9
type textarea "x"
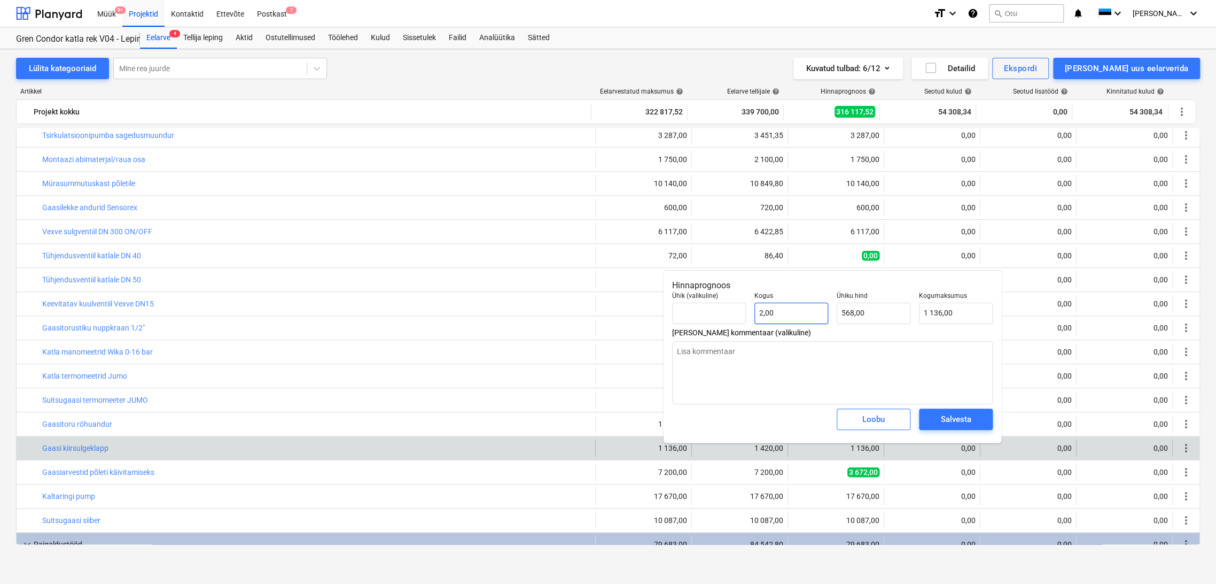
type input "2"
click at [787, 309] on input "2" at bounding box center [792, 312] width 74 height 21
type textarea "x"
type input "0,00"
type textarea "x"
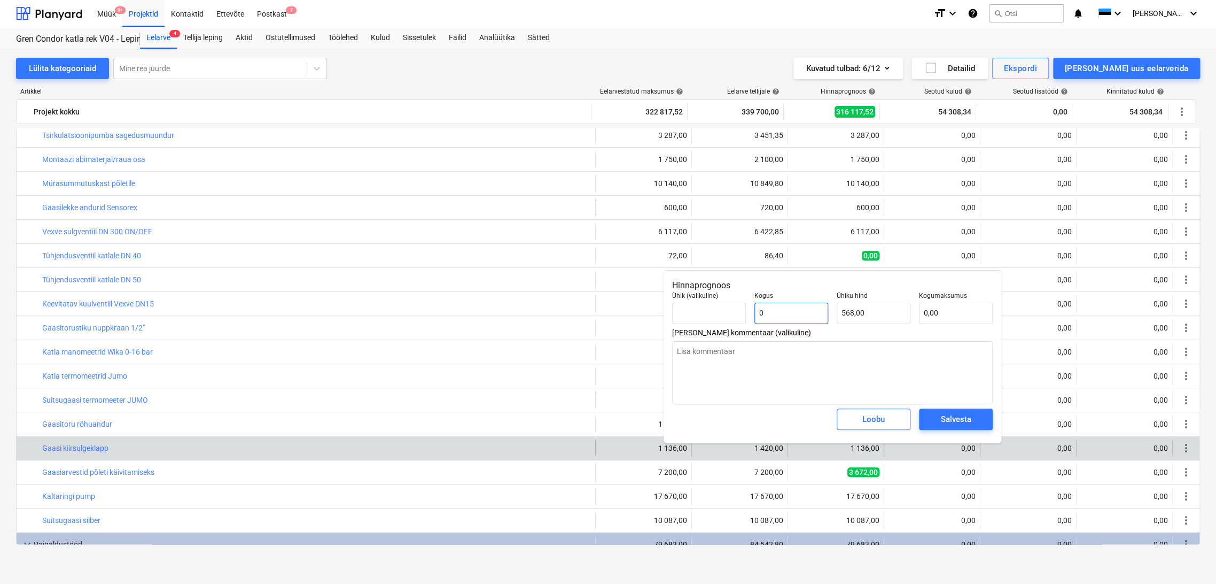
type input "0"
click at [961, 417] on div "Salvesta" at bounding box center [956, 419] width 30 height 14
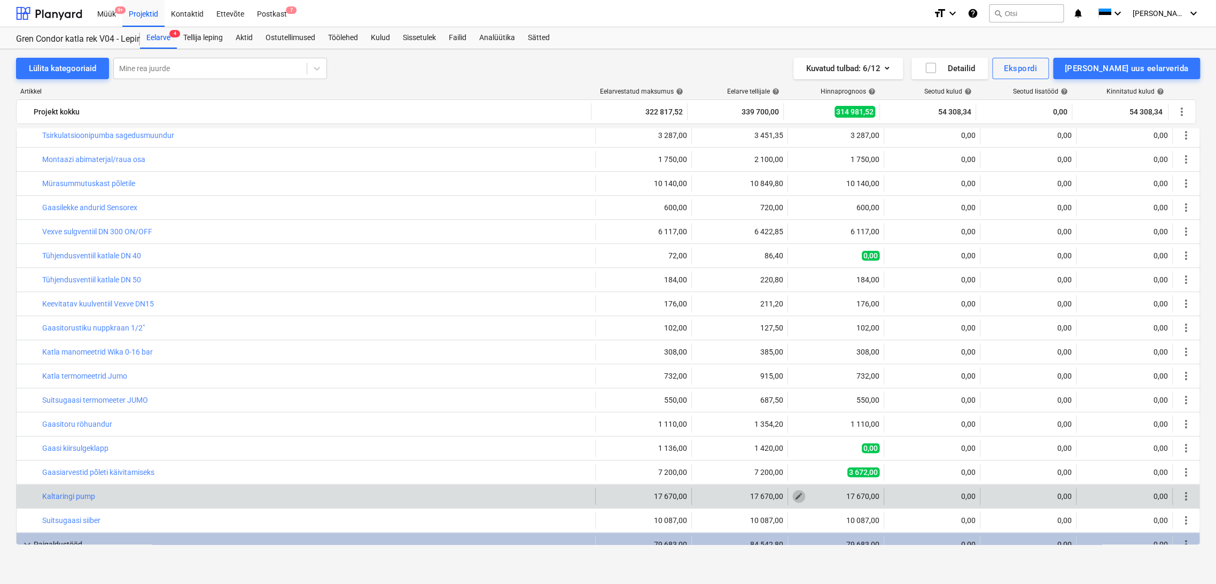
click at [795, 492] on span "edit" at bounding box center [799, 496] width 9 height 9
type textarea "x"
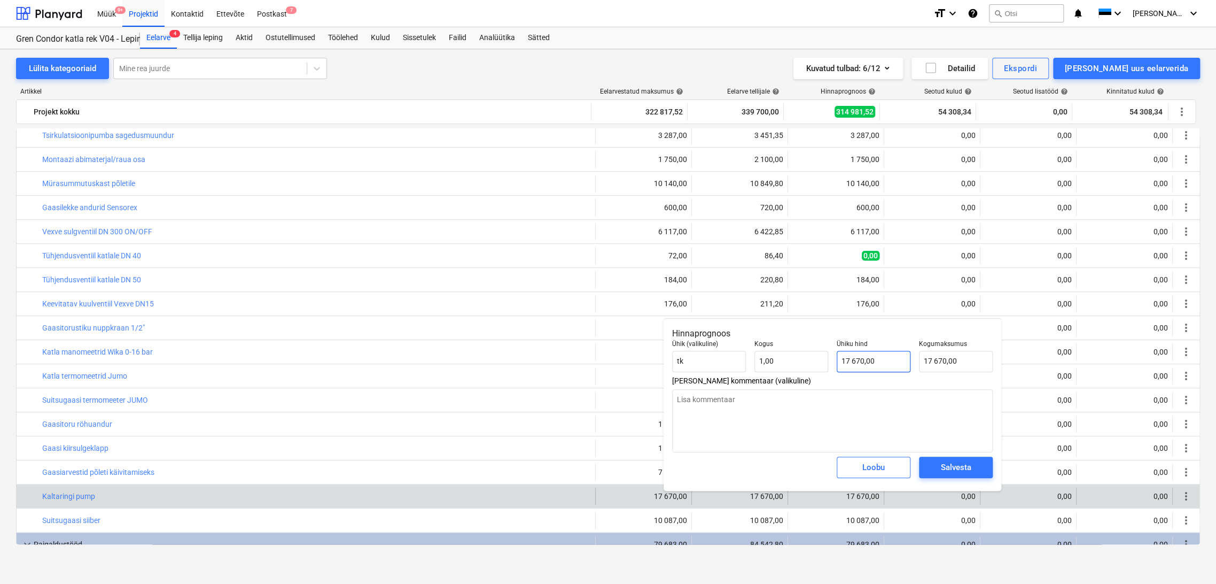
type input "17670"
click at [880, 358] on input "17670" at bounding box center [874, 361] width 74 height 21
type textarea "x"
type input "1767"
type input "1 767,00"
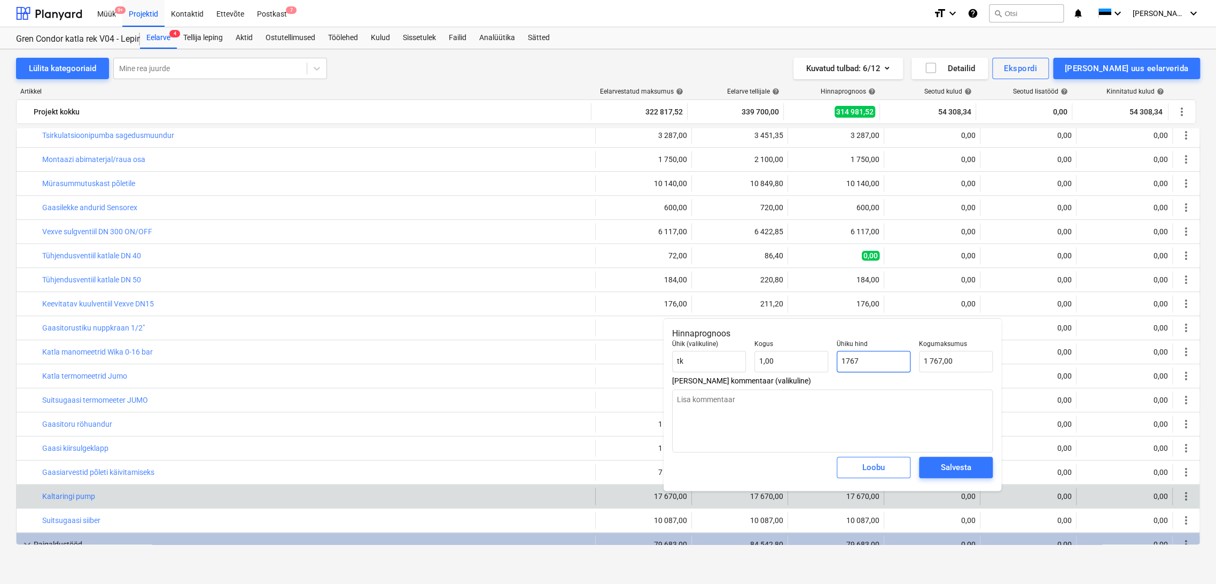
type textarea "x"
type input "176"
type input "176,00"
type textarea "x"
type input "17"
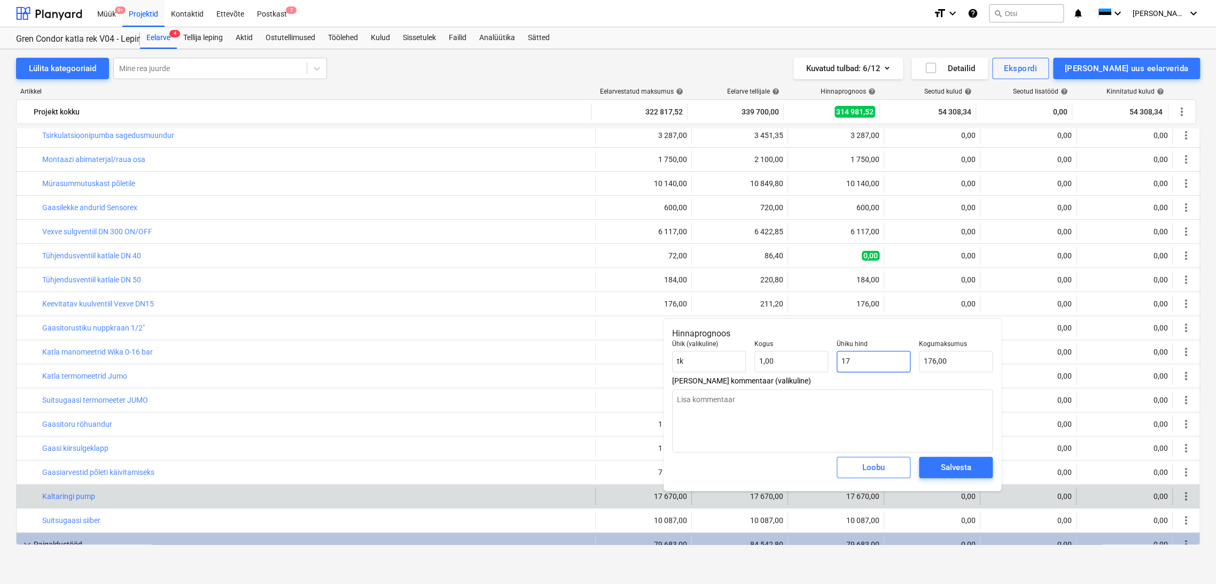
type input "17,00"
type textarea "x"
type input "1"
type input "1,00"
type textarea "x"
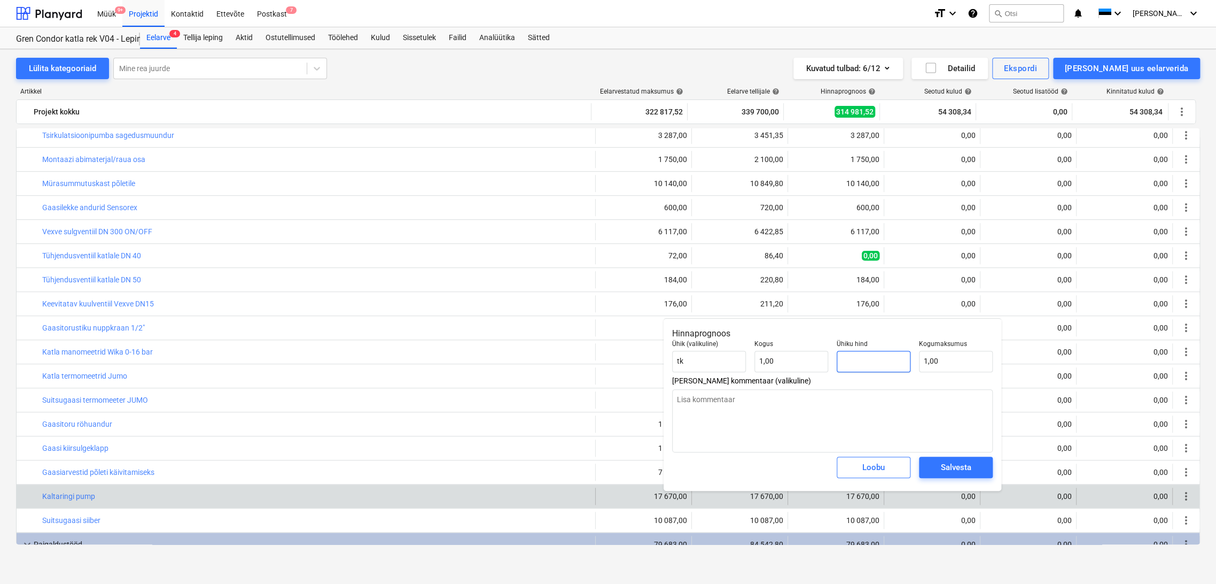
type input "0,00"
type textarea "x"
type input "1"
type input "1,00"
type textarea "x"
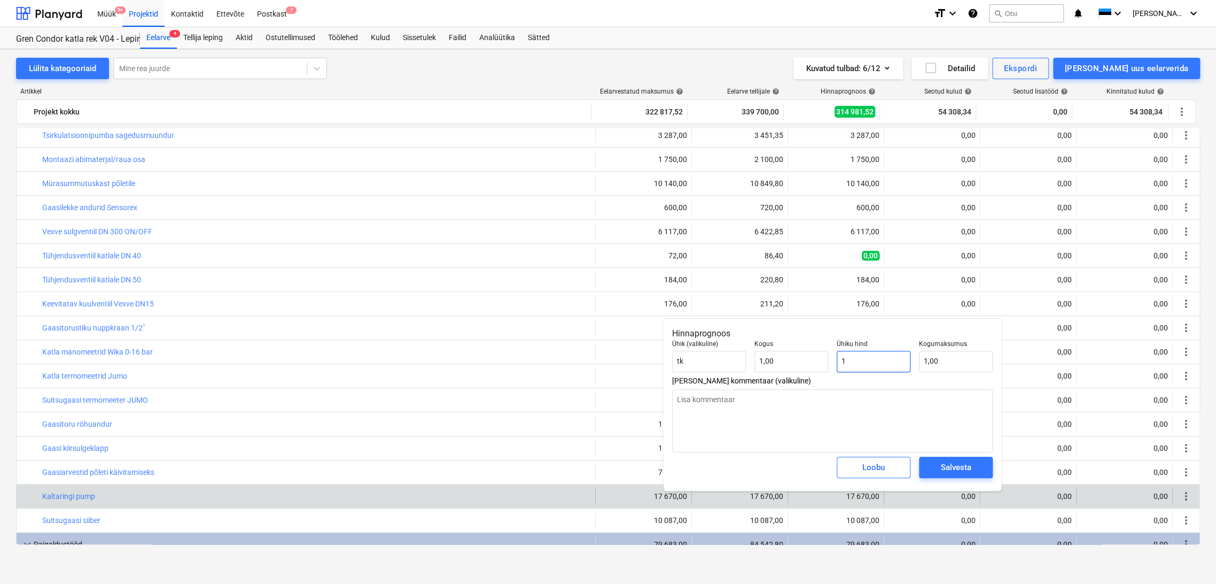
type input "14"
type input "14,00"
type textarea "x"
type input "144"
type input "144,00"
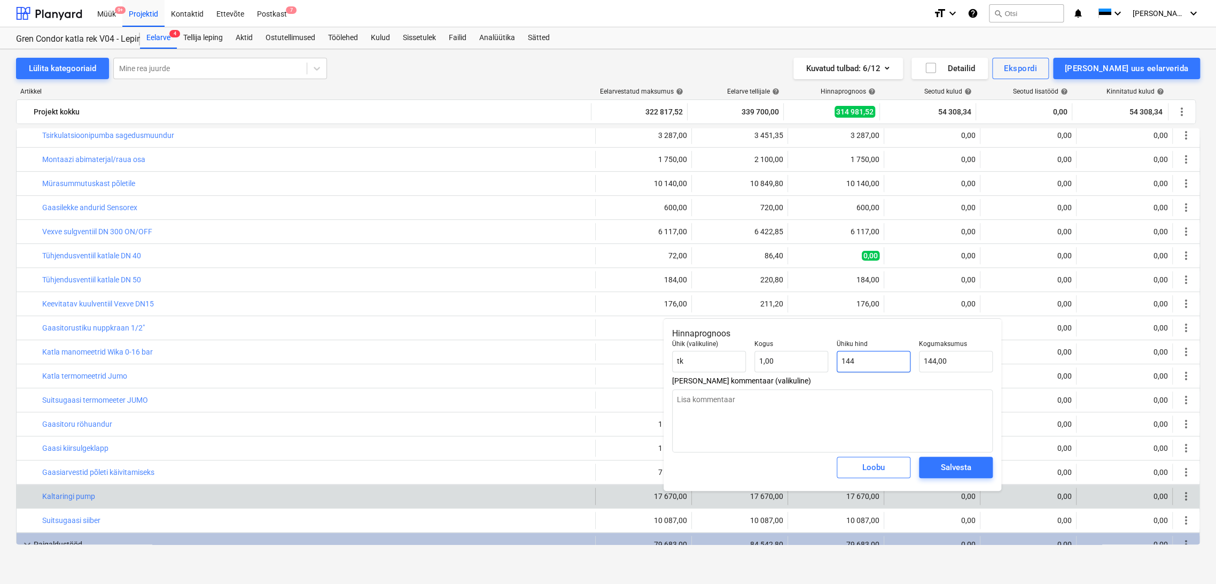
type textarea "x"
type input "1445"
type input "1 445,00"
type textarea "x"
type input "14450"
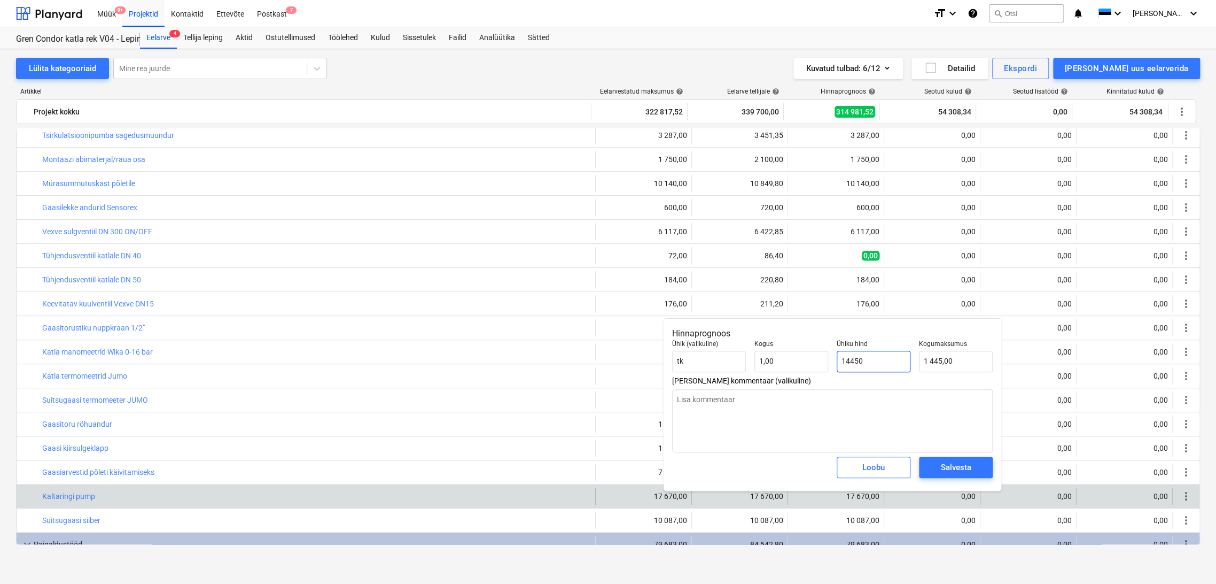
type input "14 450,00"
type input "14450"
type textarea "x"
type input "14 450,00"
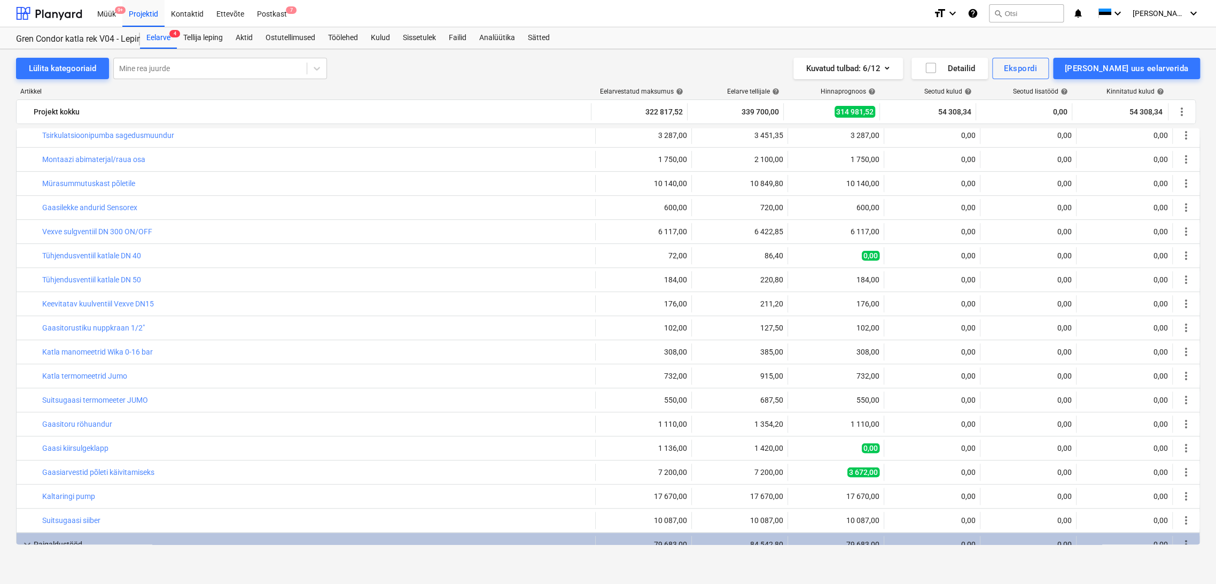
type textarea "x"
type input "1,00"
type input "14 450,00"
type textarea "x"
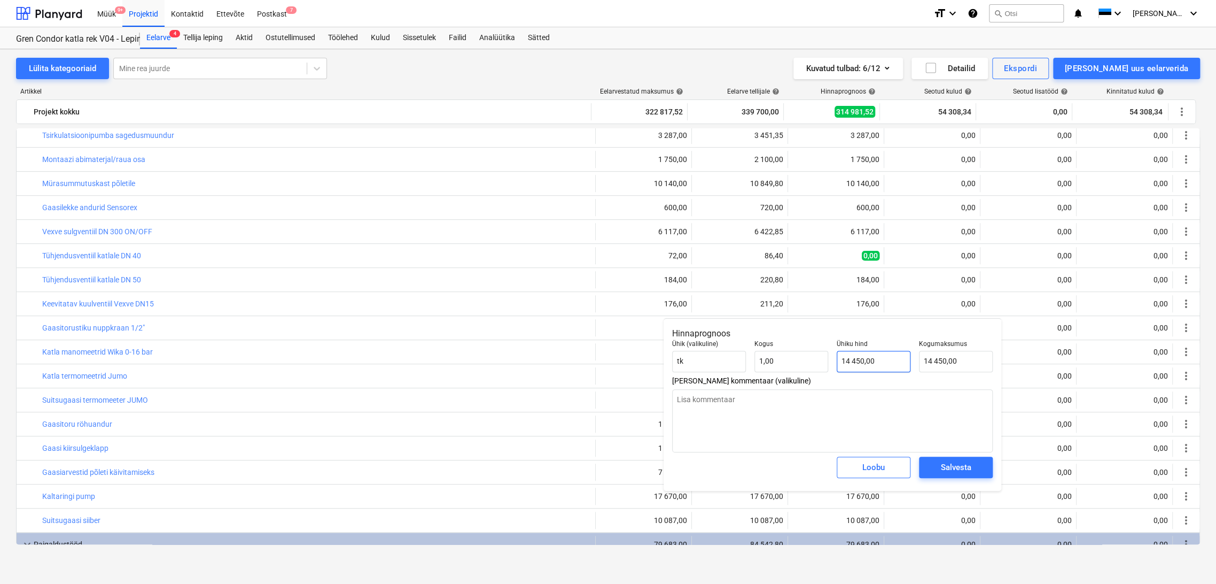
type input "14450"
click at [883, 358] on input "14450" at bounding box center [874, 361] width 74 height 21
type textarea "x"
click at [883, 357] on input "14450" at bounding box center [874, 361] width 74 height 21
type input "1445"
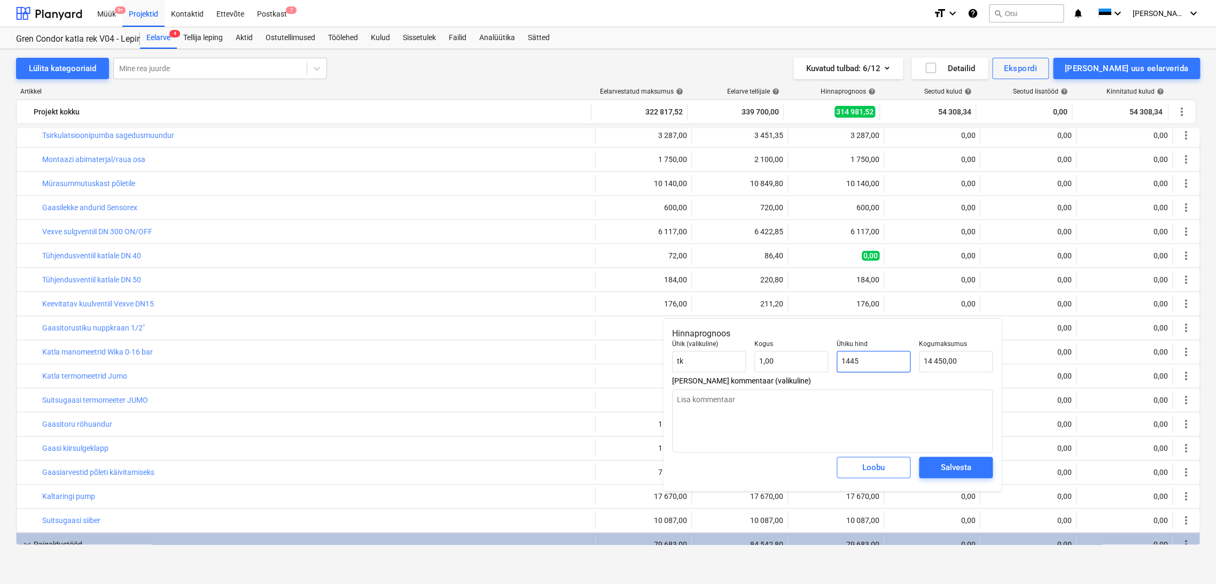
type textarea "x"
type input "1 445,00"
type textarea "x"
type input "144"
type input "144,00"
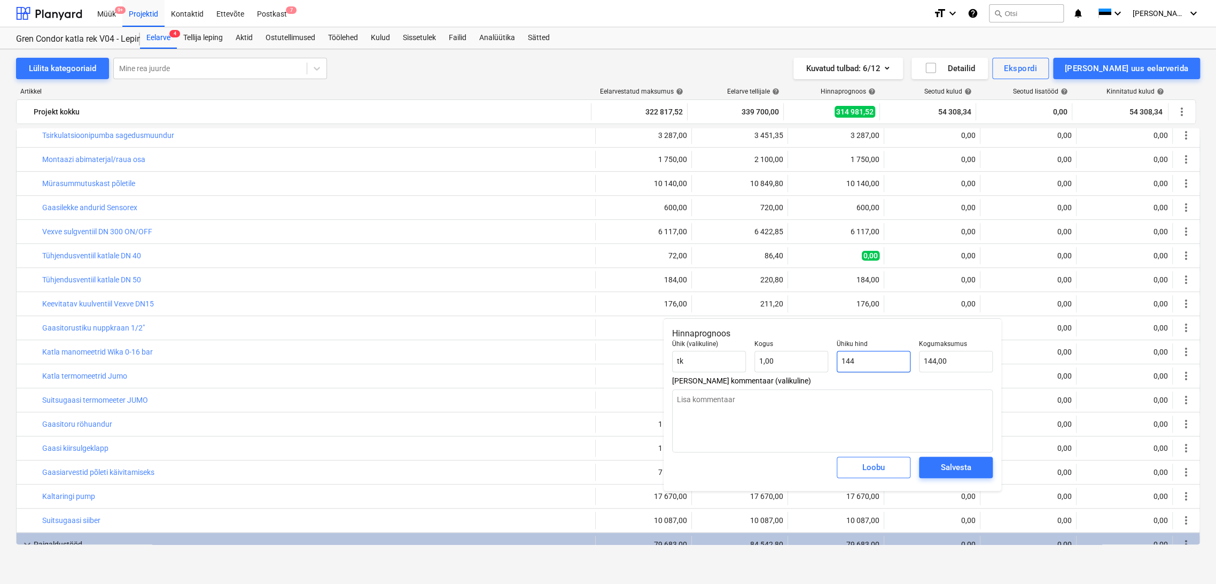
type textarea "x"
type input "14"
type input "14,00"
type textarea "x"
type input "144"
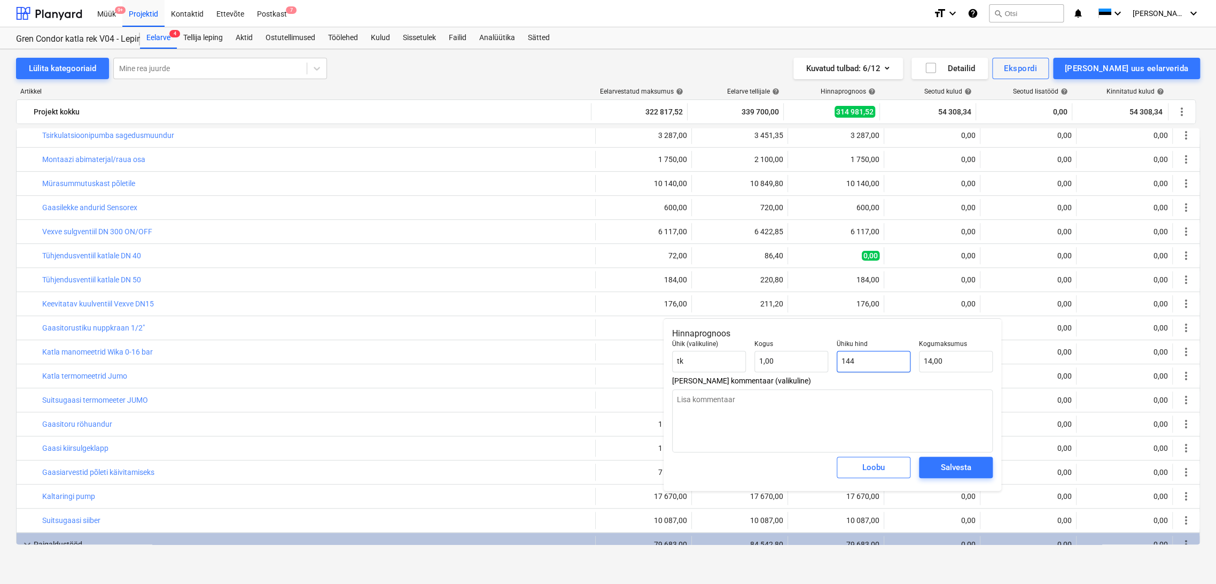
type input "144,00"
type textarea "x"
type input "1443"
type input "1 443,00"
type textarea "x"
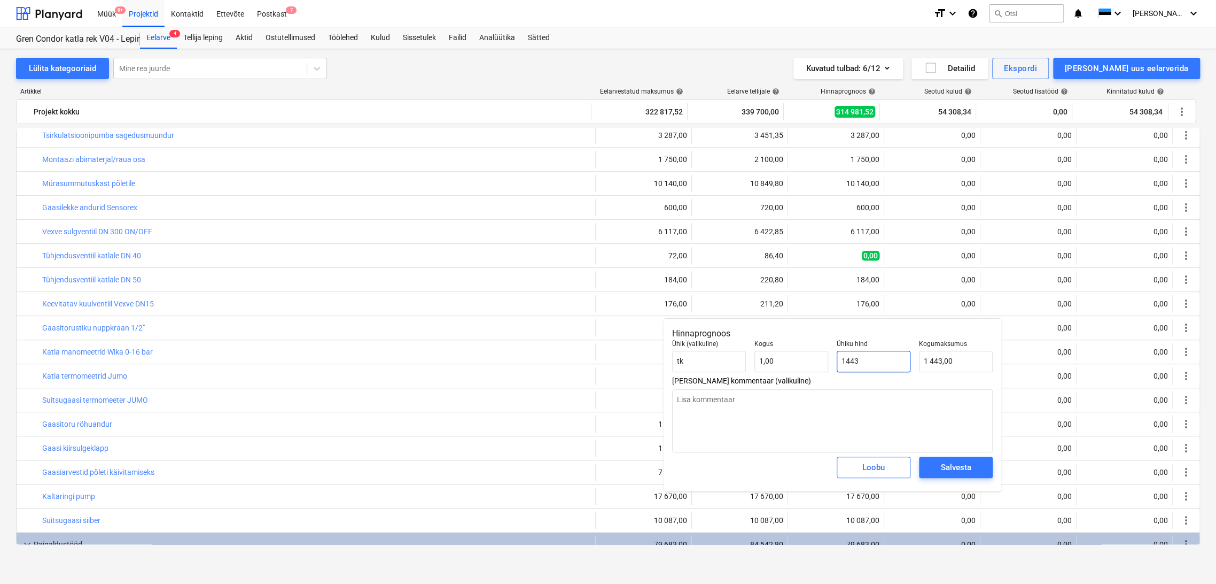
type input "14432"
type input "14 432,00"
type textarea "x"
type input "14432."
type input "0,00"
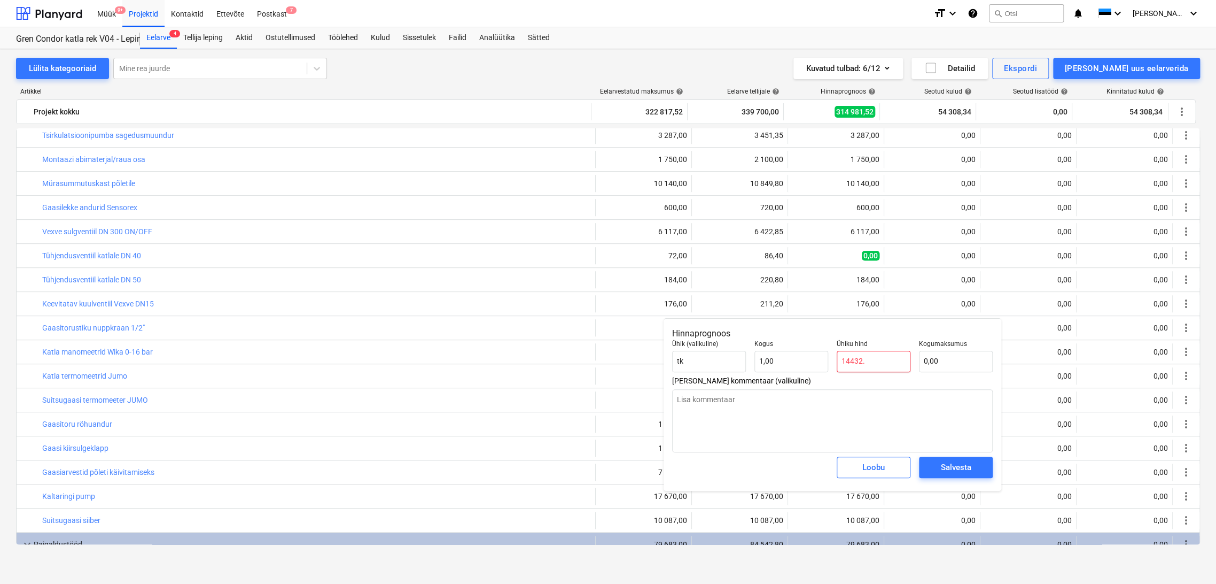
type textarea "x"
type input "14432.7"
type textarea "x"
type input "14432.75"
type textarea "x"
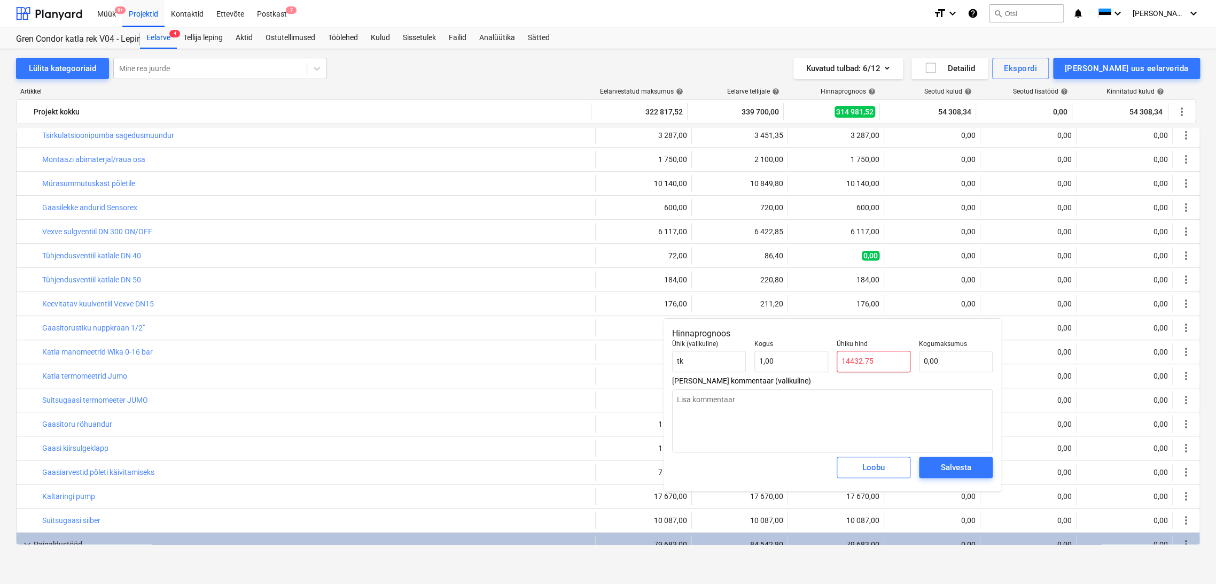
type input "14432.7"
type textarea "x"
type input "14432."
type textarea "x"
type input "14432"
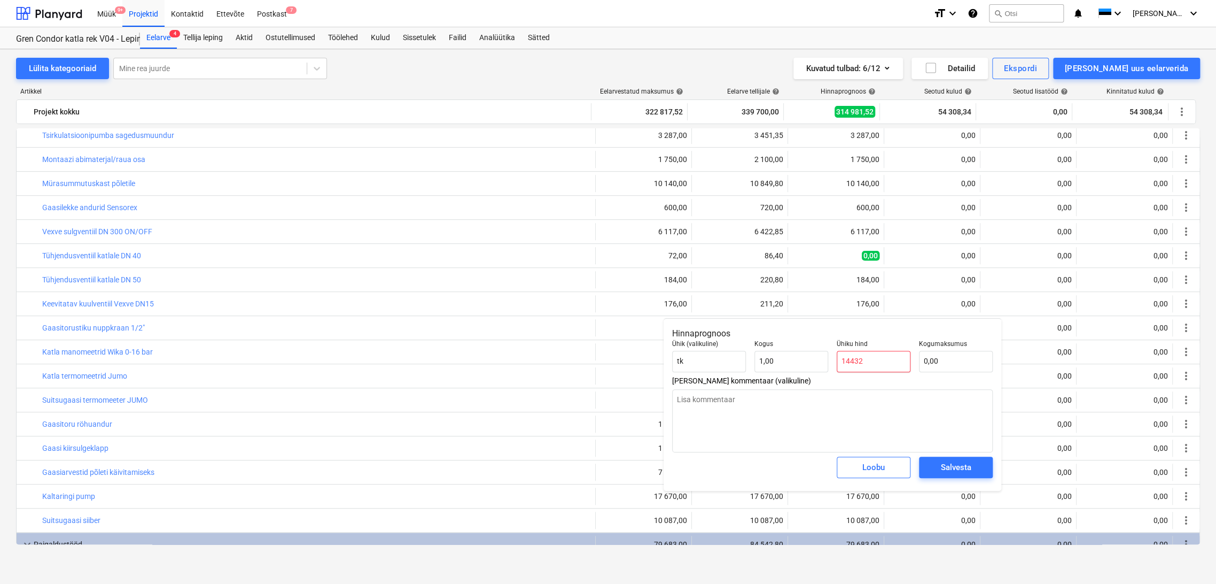
type input "14 432,00"
type textarea "x"
type input "14432,"
type textarea "x"
type input "14432,7"
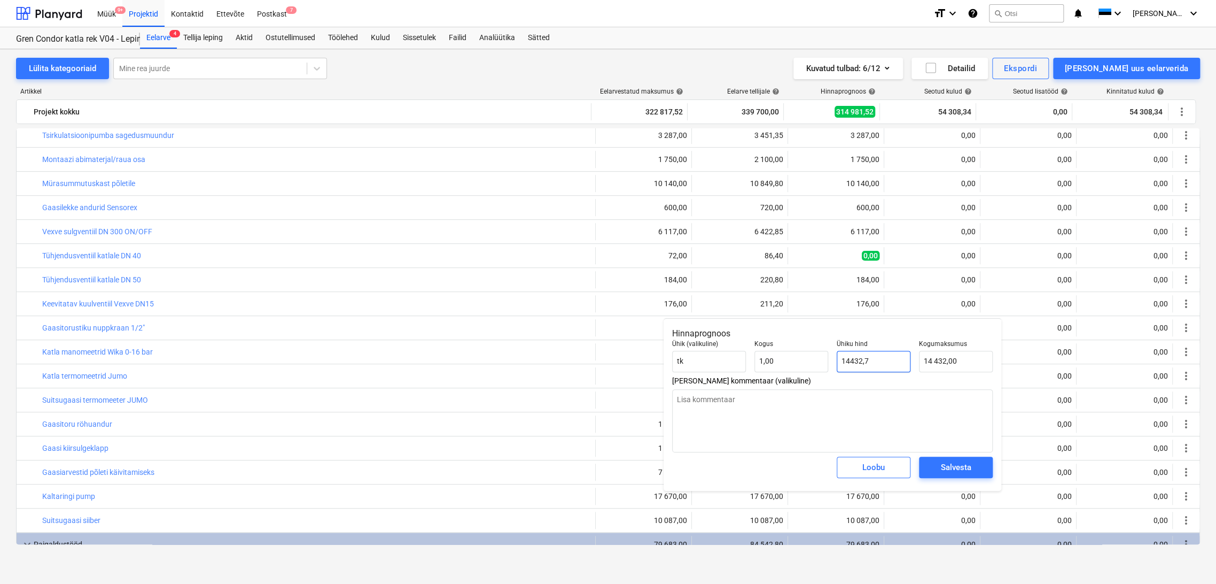
type input "14 432,70"
type textarea "x"
type input "14432,75"
type input "14 432,75"
type input "14432,75"
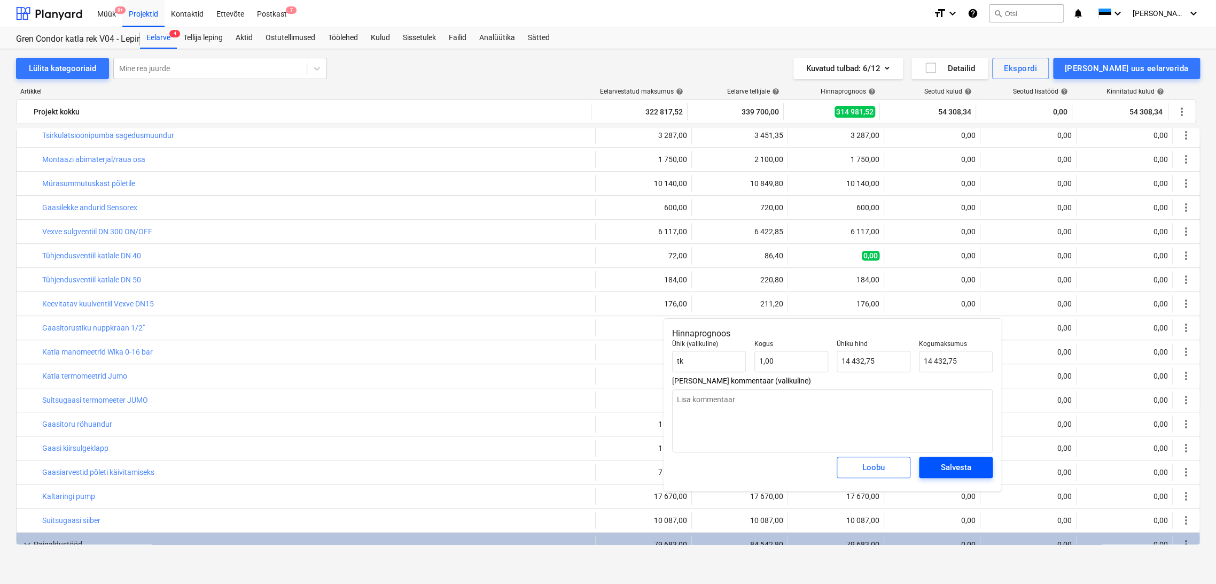
click at [963, 467] on div "Salvesta" at bounding box center [956, 467] width 30 height 14
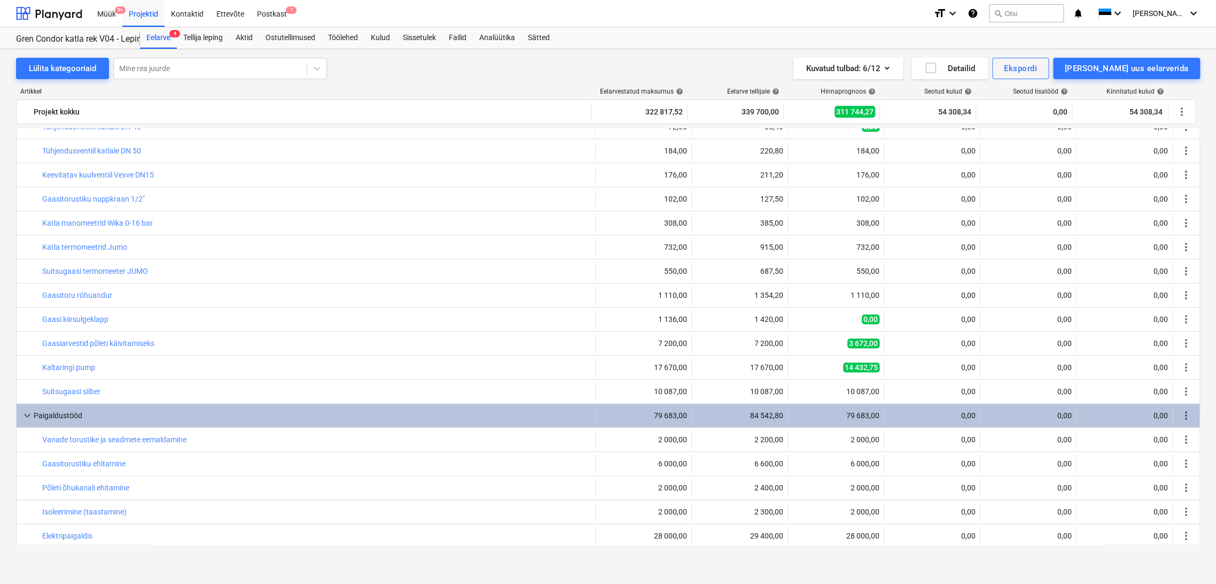
scroll to position [712, 0]
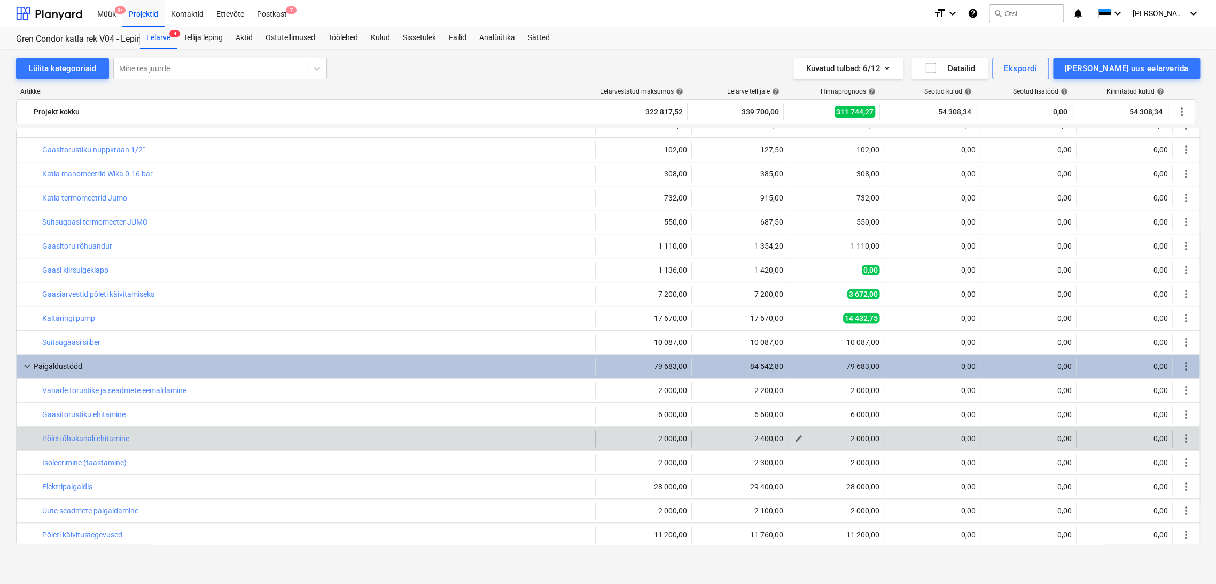
click at [796, 439] on span "edit" at bounding box center [799, 438] width 9 height 9
type textarea "x"
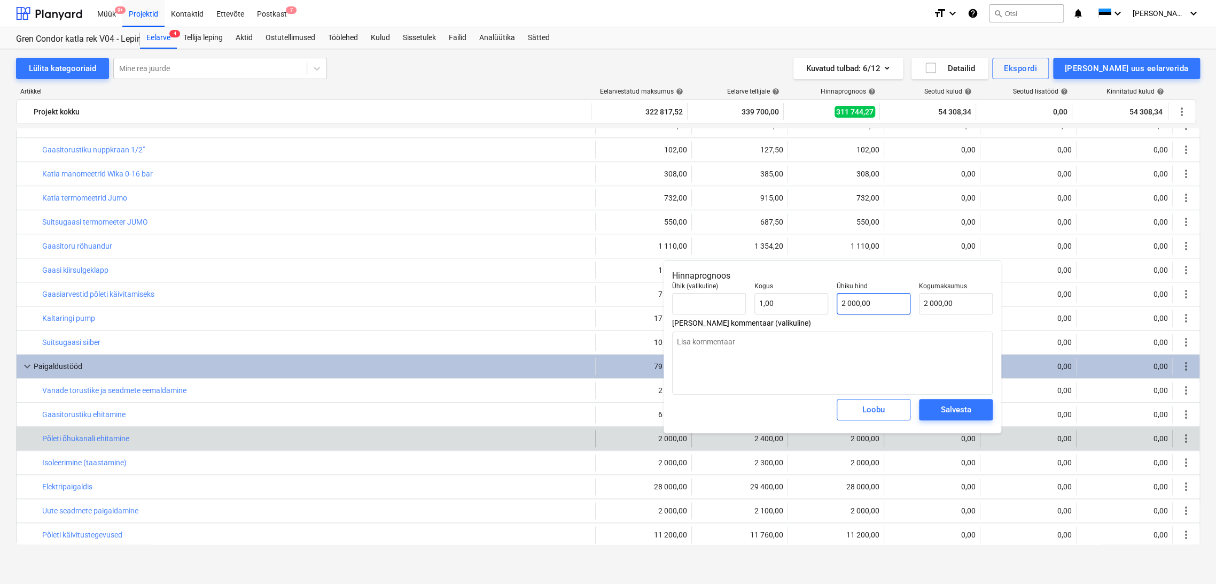
type input "2000"
click at [876, 302] on input "2000" at bounding box center [874, 303] width 74 height 21
drag, startPoint x: 868, startPoint y: 304, endPoint x: 853, endPoint y: 299, distance: 15.9
click at [851, 302] on input "2000" at bounding box center [874, 303] width 74 height 21
type textarea "x"
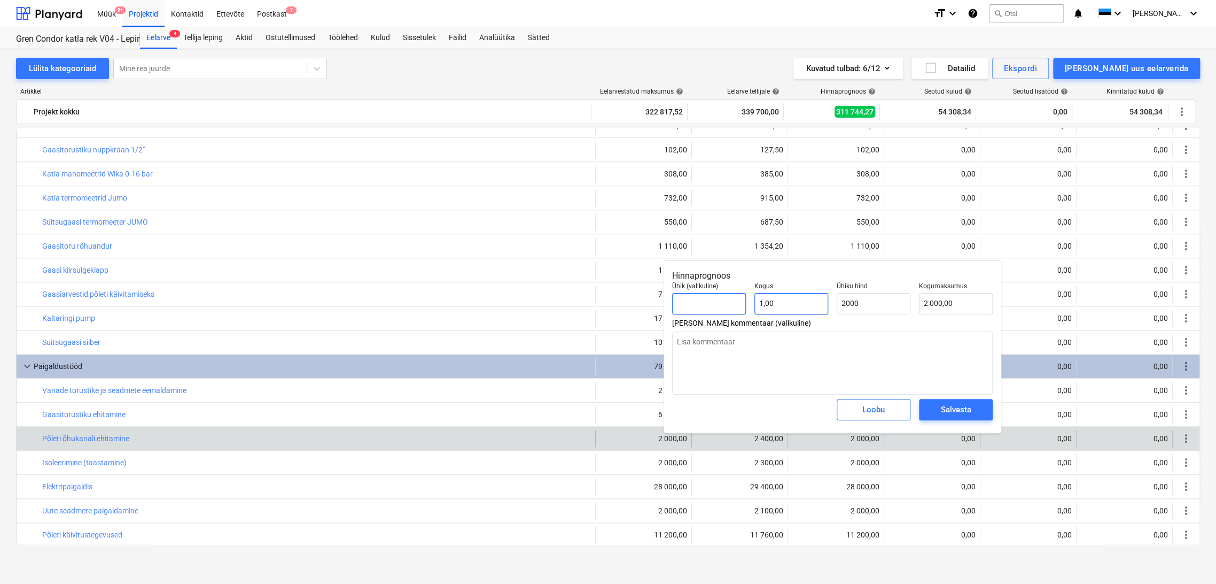
type input "1"
type input "2 000,00"
drag, startPoint x: 780, startPoint y: 306, endPoint x: 687, endPoint y: 309, distance: 92.5
click at [687, 309] on div "Ühik (valikuline) Kogus 1 Ühiku hind 2 000,00 Kogumaksumus 2 000,00" at bounding box center [832, 298] width 329 height 41
type textarea "x"
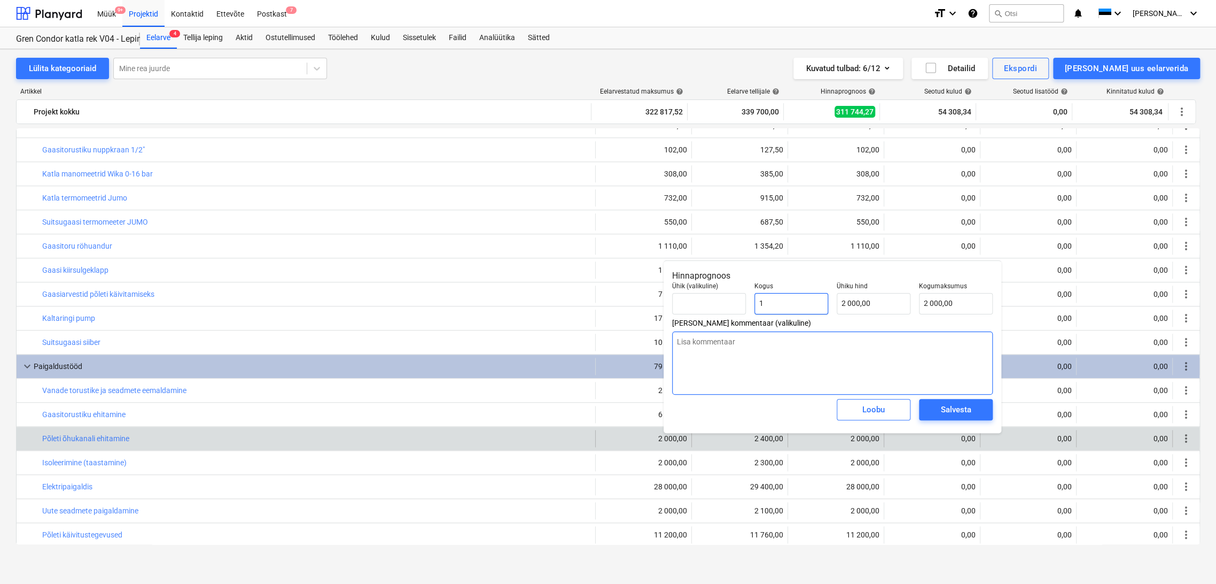
type input "0"
type input "0,00"
type input "0"
type textarea "x"
type input "0,00"
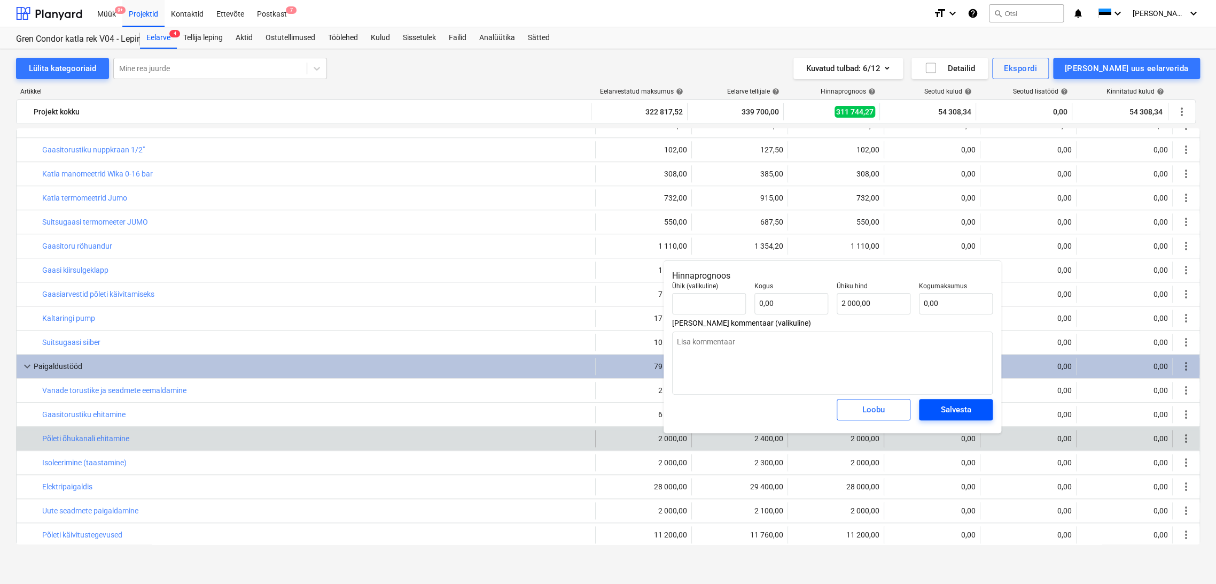
click at [941, 405] on div "Salvesta" at bounding box center [956, 409] width 30 height 14
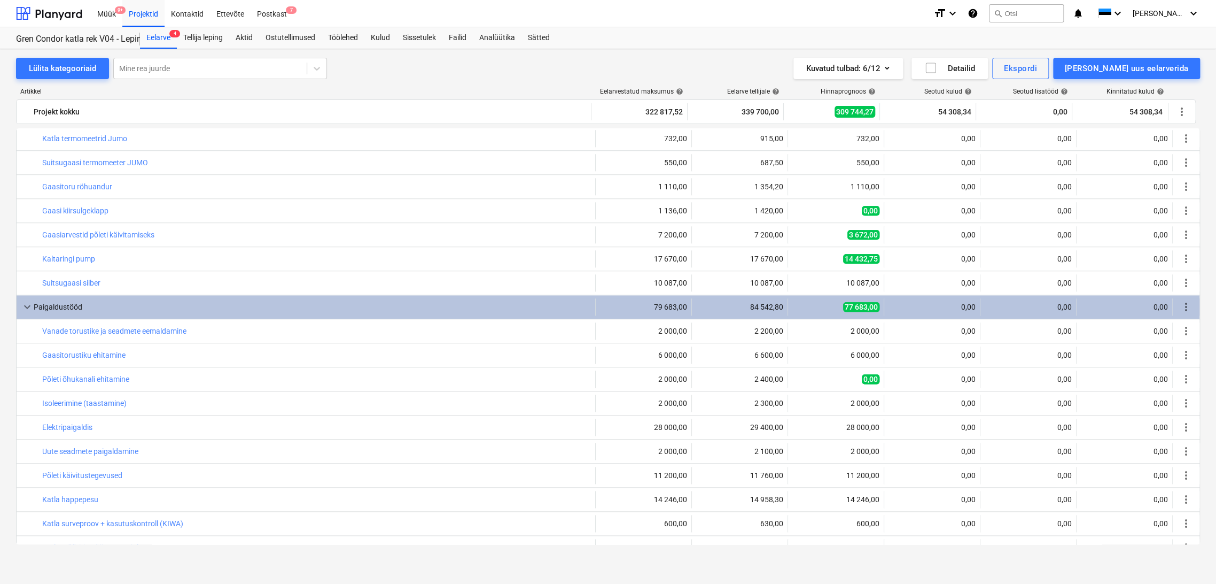
scroll to position [831, 0]
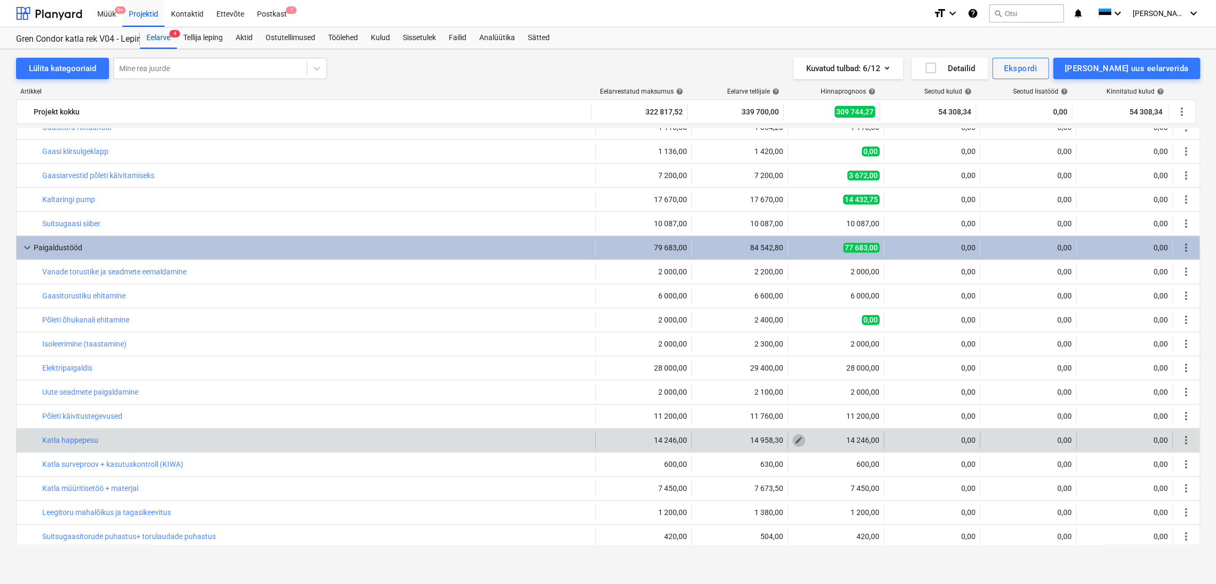
click at [795, 440] on span "edit" at bounding box center [799, 440] width 9 height 9
type textarea "x"
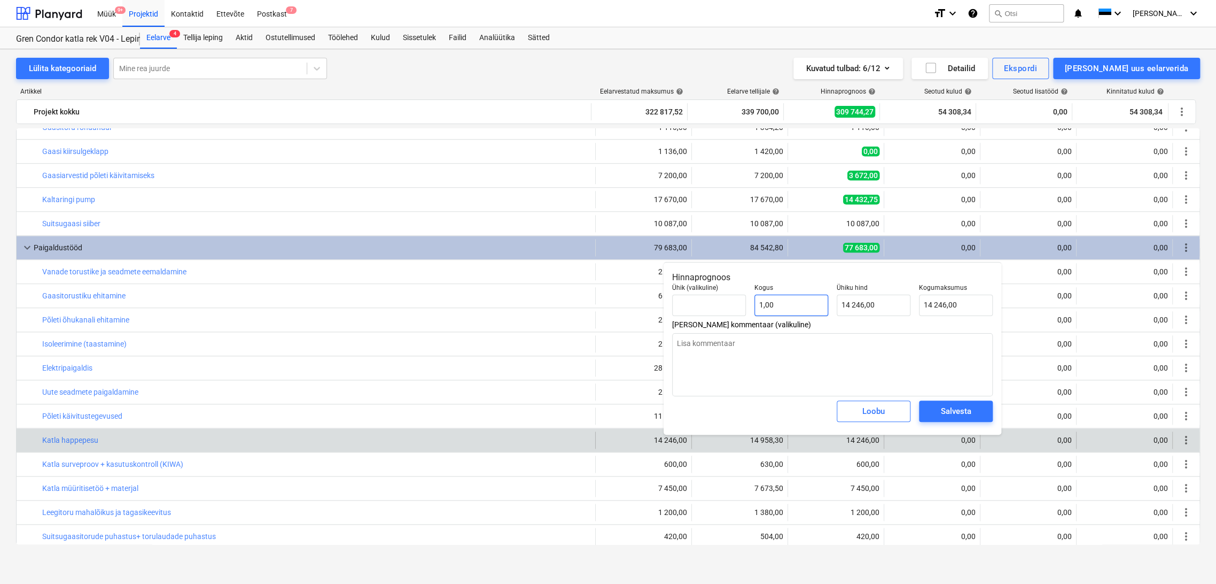
type input "1"
drag, startPoint x: 748, startPoint y: 309, endPoint x: 735, endPoint y: 309, distance: 13.4
click at [735, 309] on div "Ühik (valikuline) Kogus 1 Ühiku hind 14 246,00 Kogumaksumus 14 246,00" at bounding box center [832, 299] width 329 height 41
type textarea "x"
type input "0"
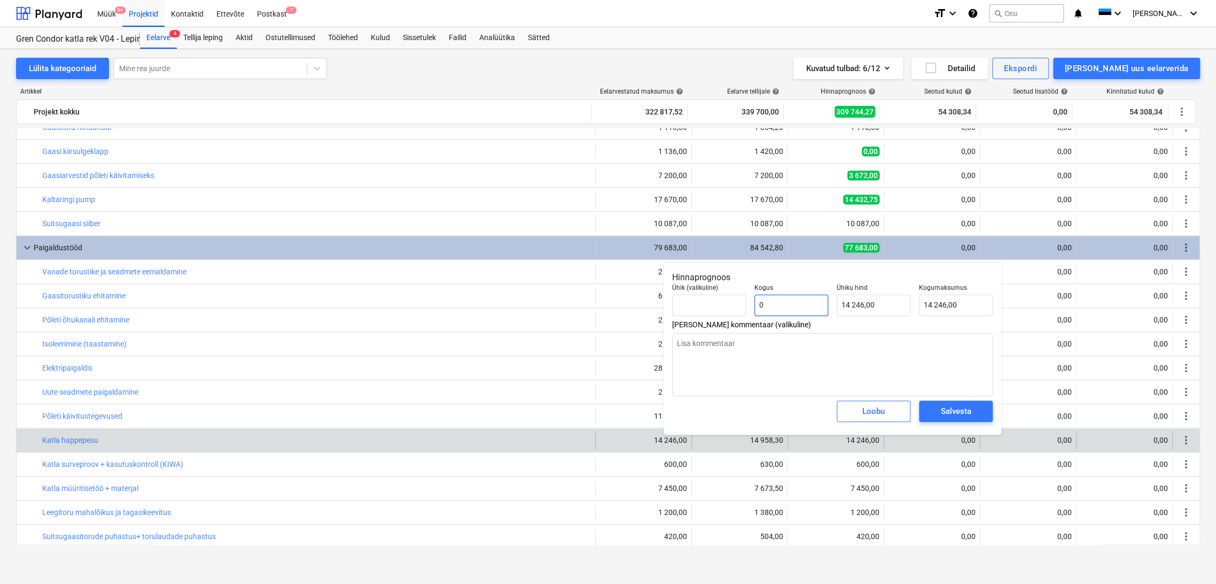
type input "0,00"
click at [955, 409] on div "Salvesta" at bounding box center [956, 411] width 30 height 14
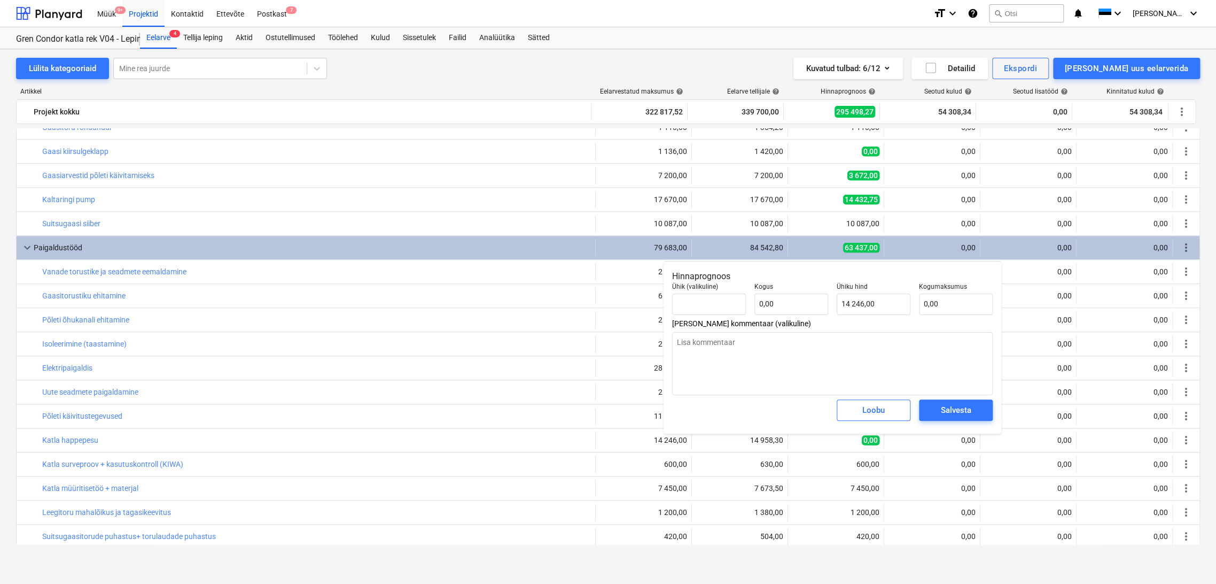
type textarea "x"
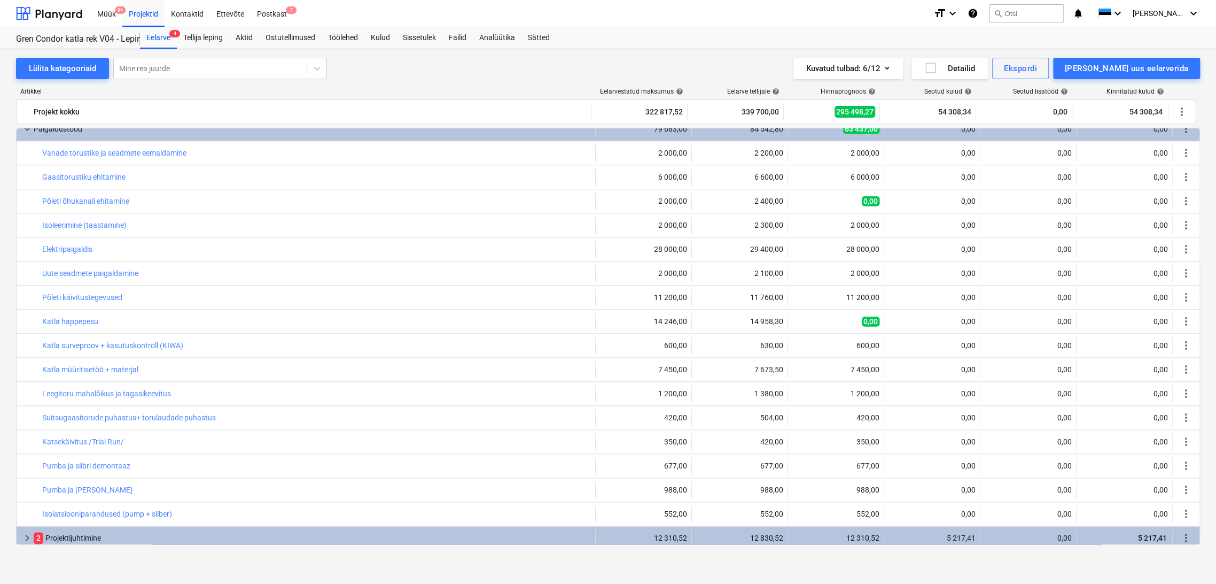
scroll to position [979, 0]
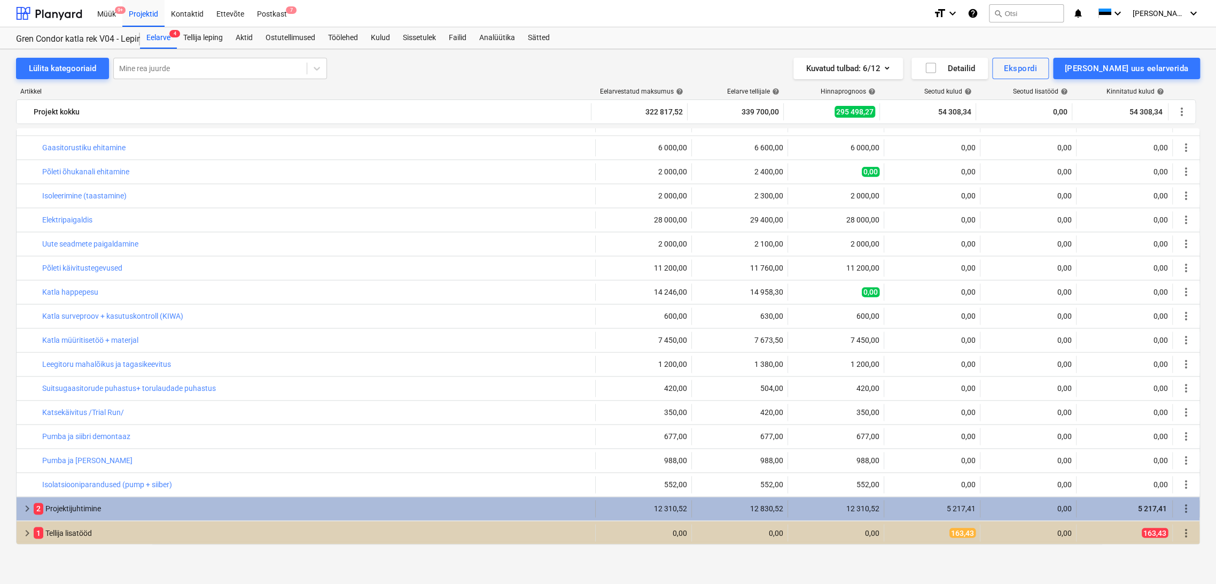
click at [29, 505] on span "keyboard_arrow_right" at bounding box center [27, 508] width 13 height 13
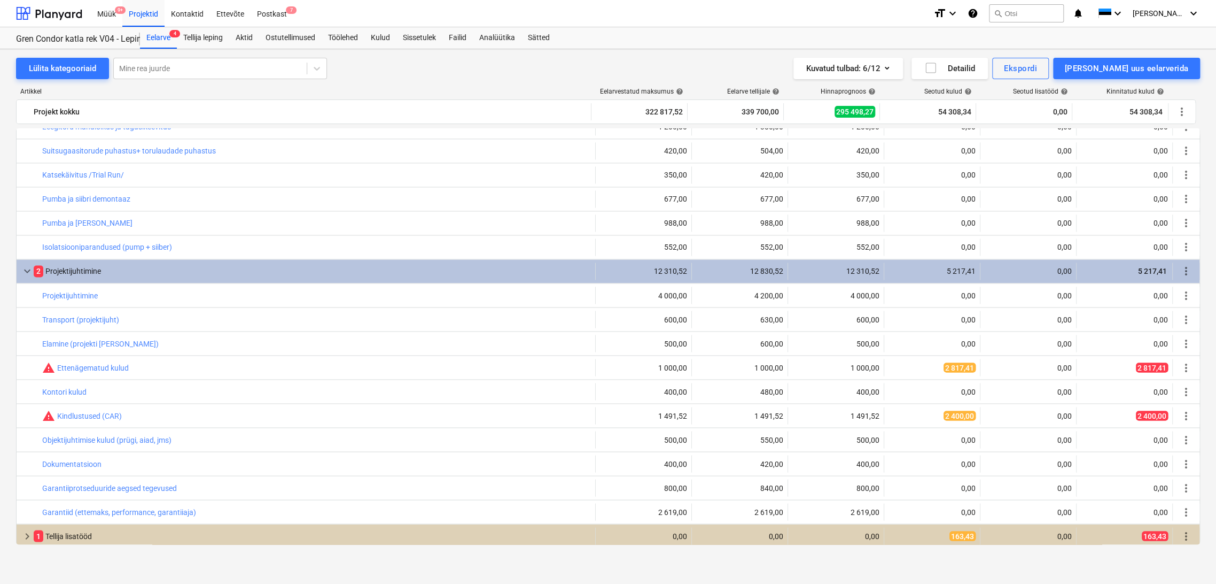
scroll to position [1219, 0]
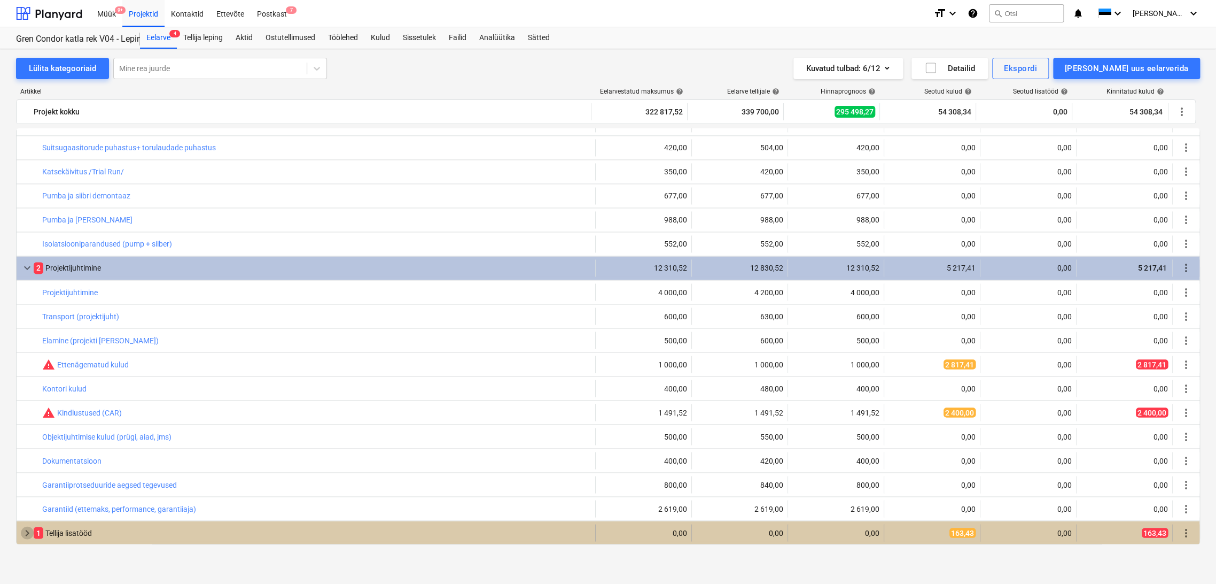
click at [26, 530] on span "keyboard_arrow_right" at bounding box center [27, 532] width 13 height 13
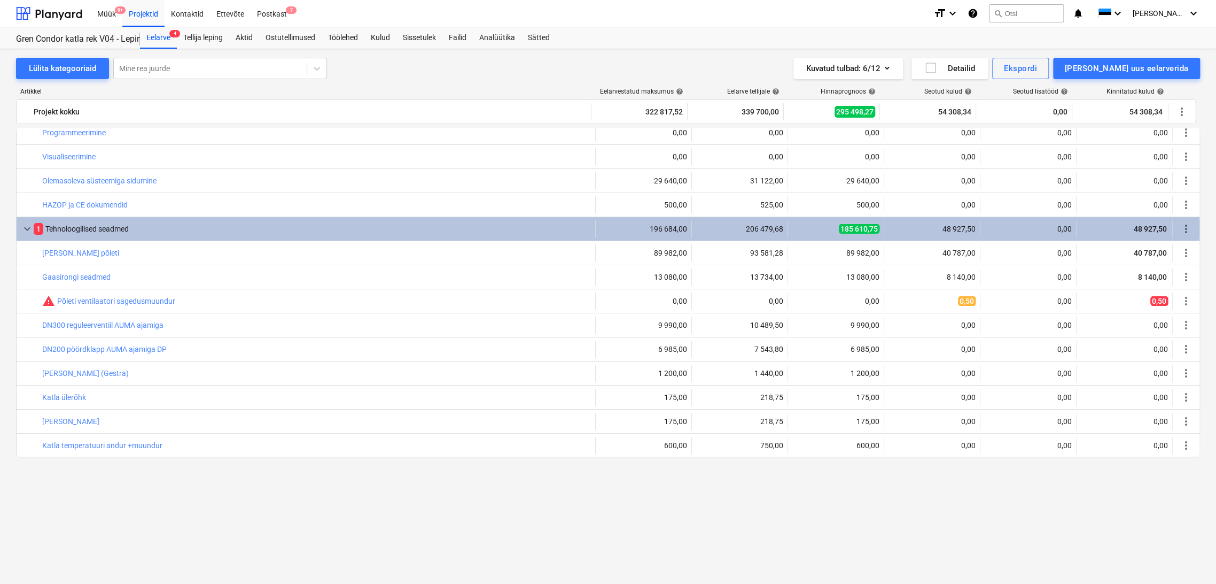
scroll to position [0, 0]
